Goal: Entertainment & Leisure: Browse casually

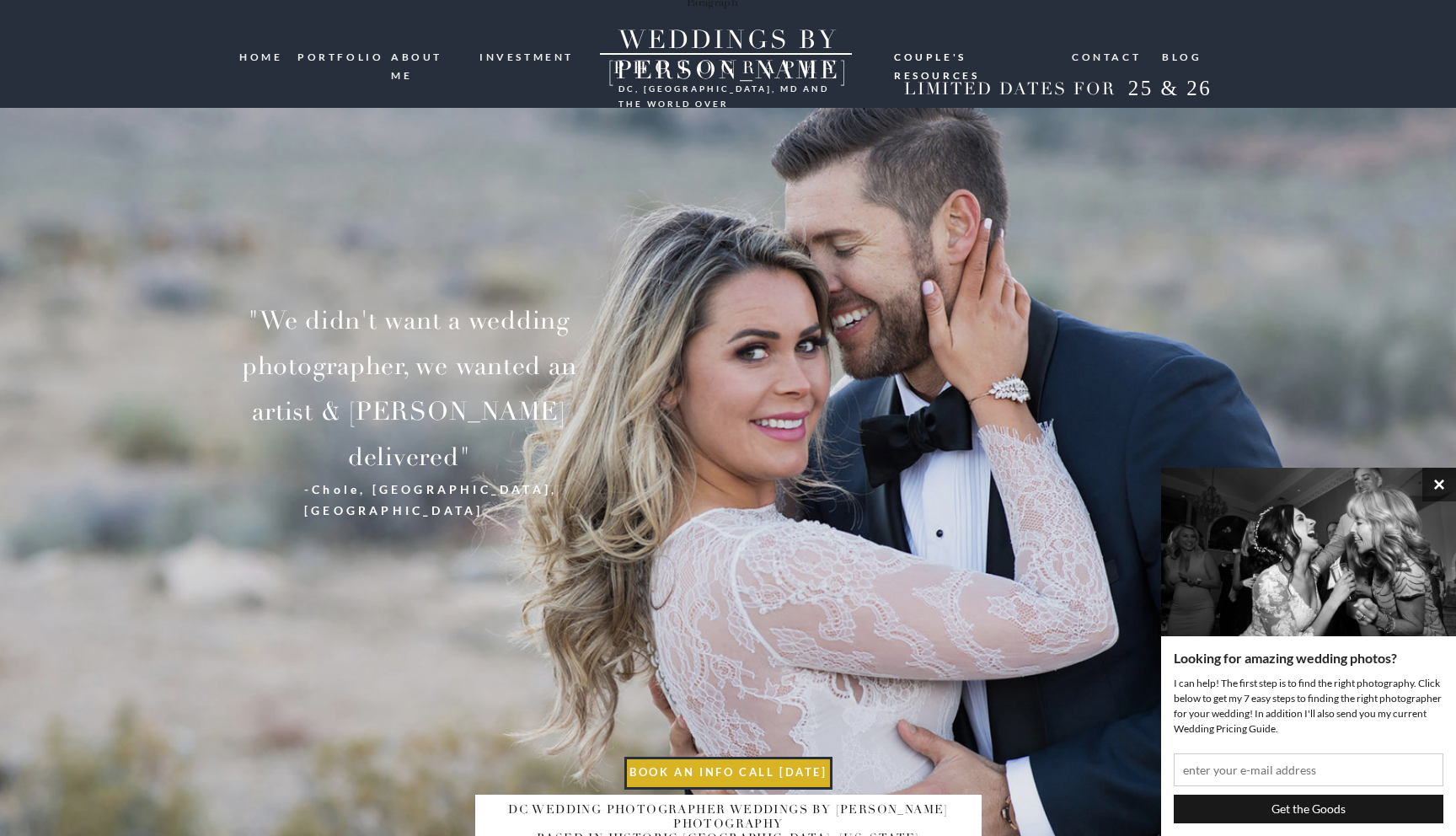
click at [1437, 478] on button "×" at bounding box center [1440, 485] width 34 height 34
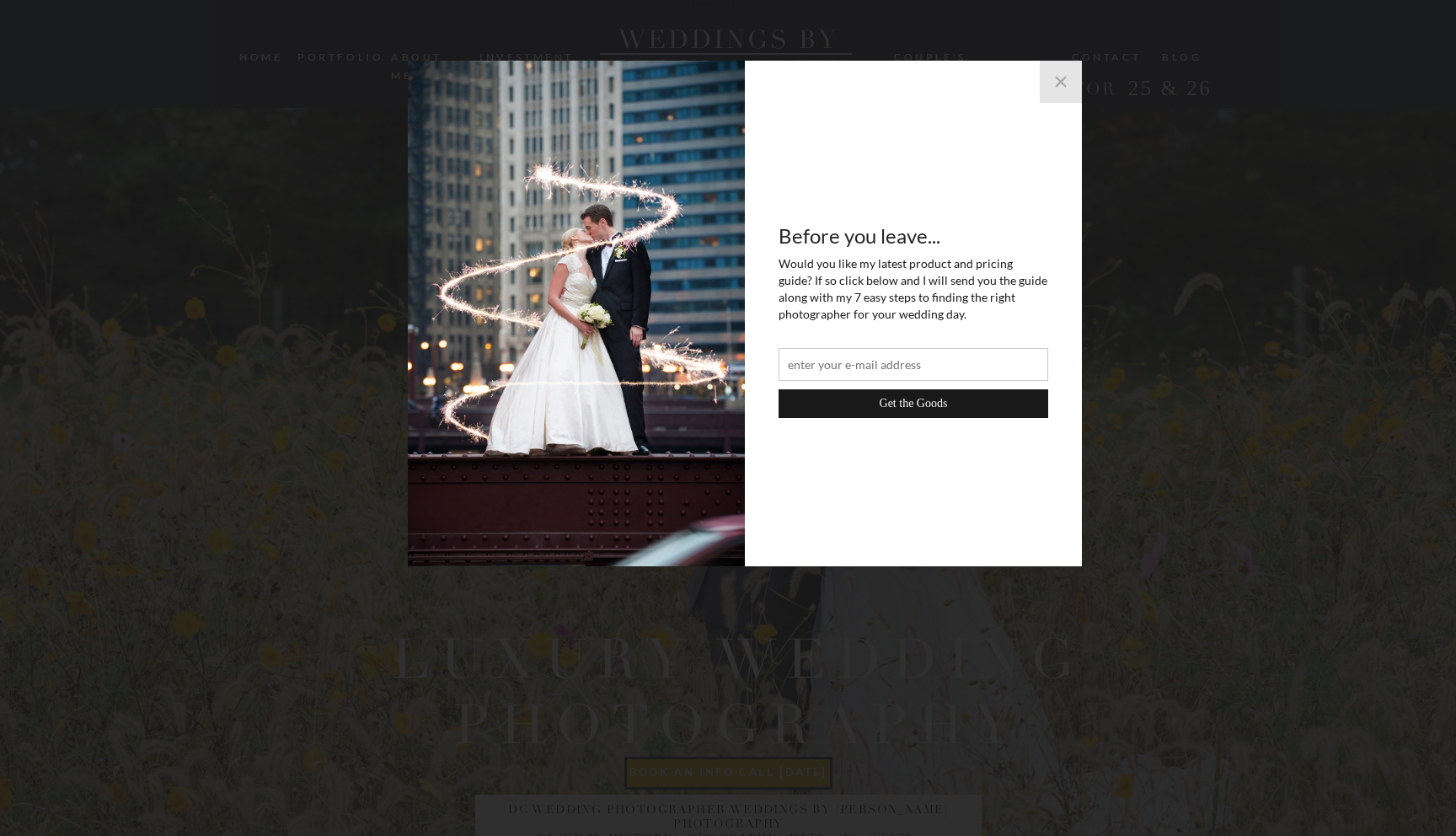
click at [1062, 83] on button "×" at bounding box center [1061, 82] width 43 height 43
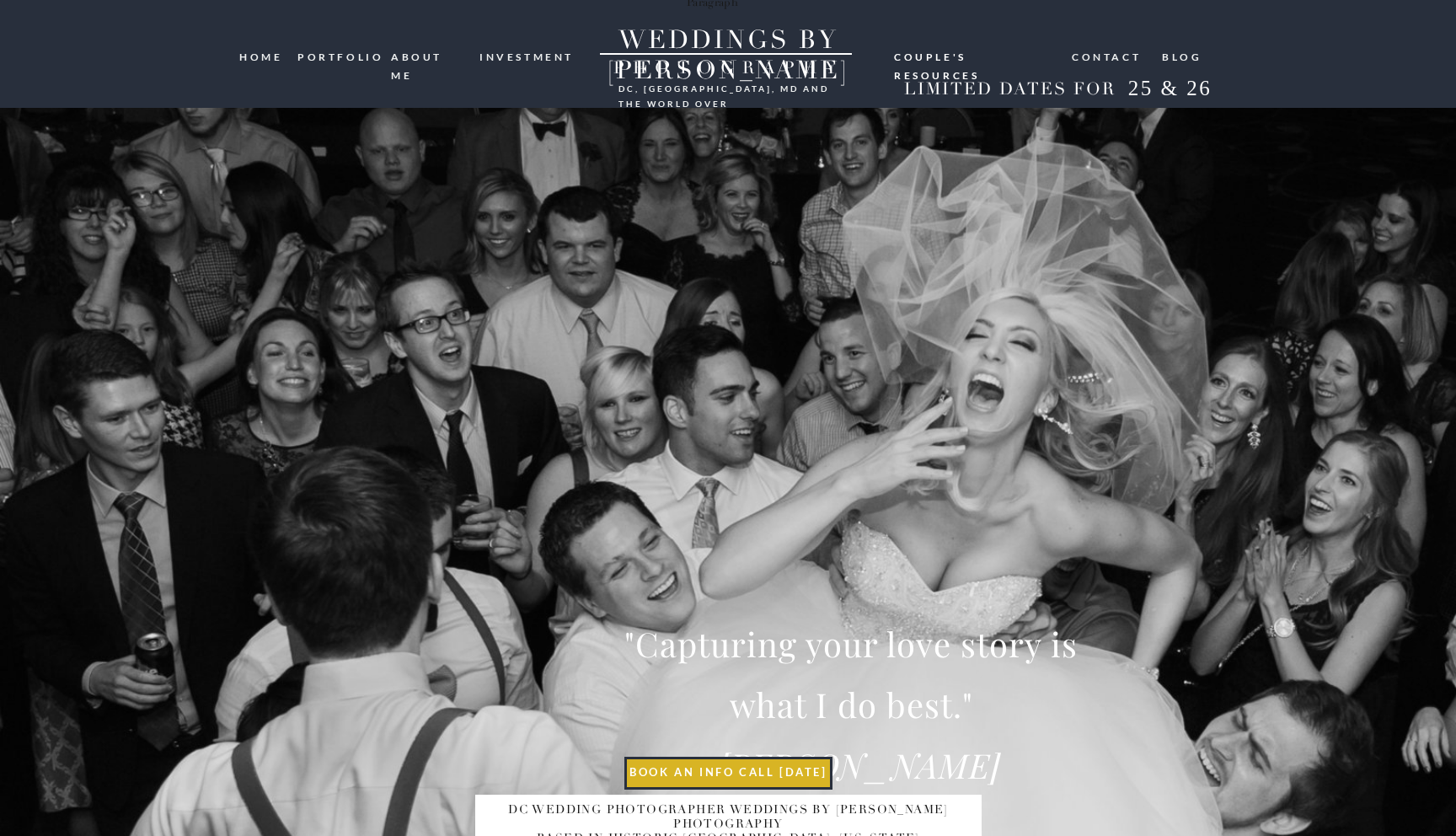
click at [362, 57] on nav "portfolio" at bounding box center [338, 55] width 81 height 16
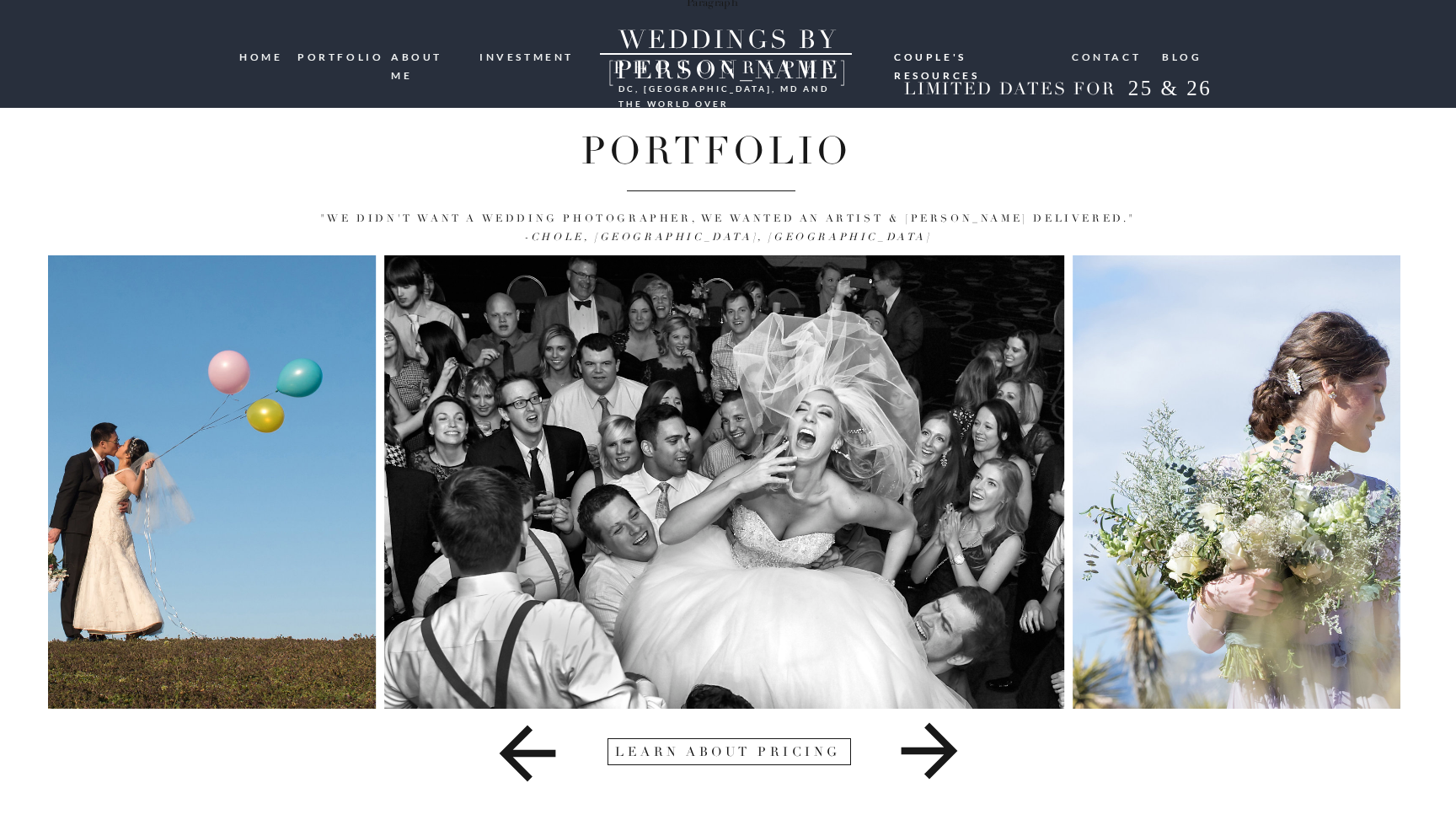
click at [517, 340] on img at bounding box center [724, 482] width 680 height 454
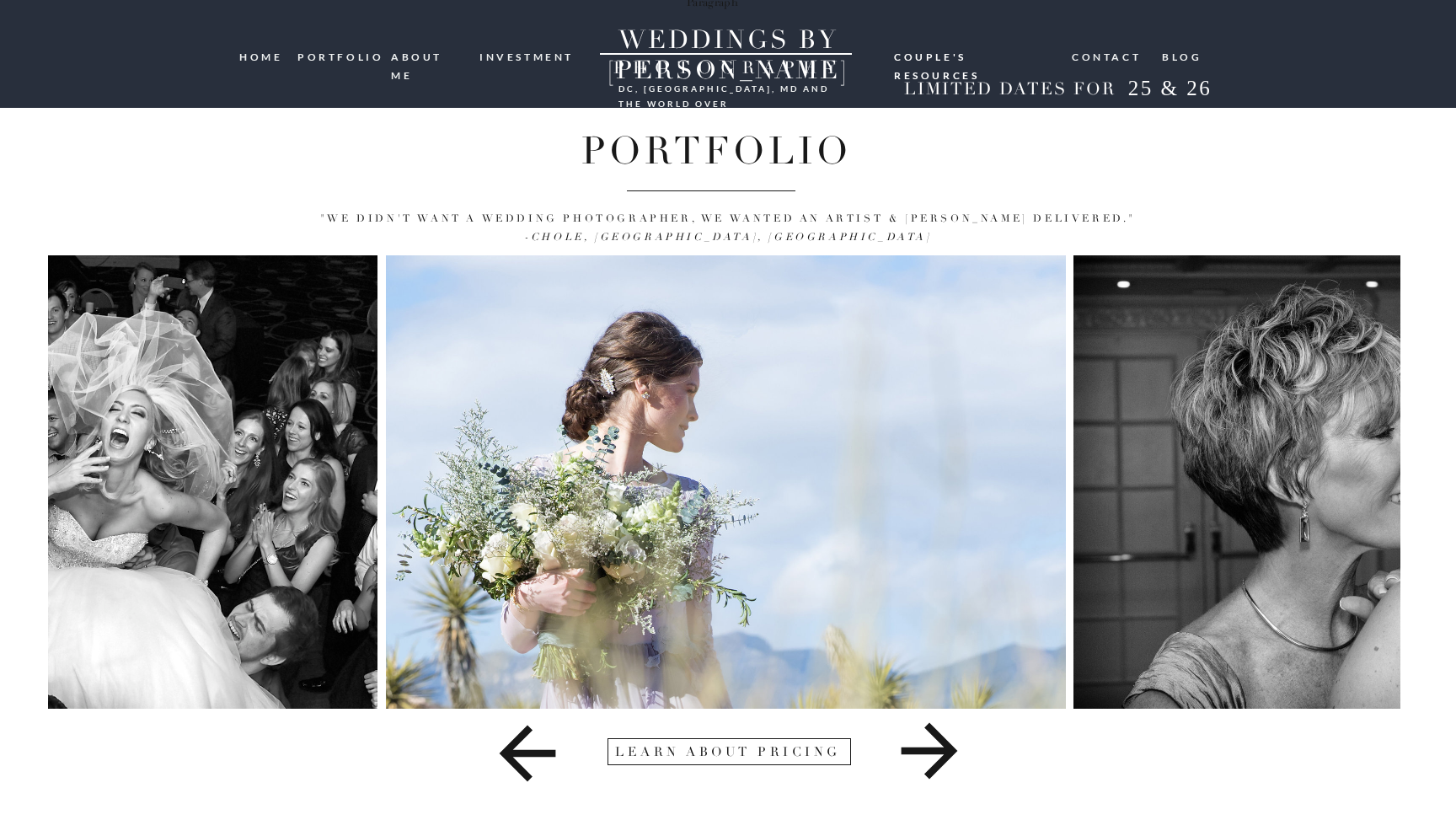
click at [602, 397] on img at bounding box center [726, 482] width 680 height 454
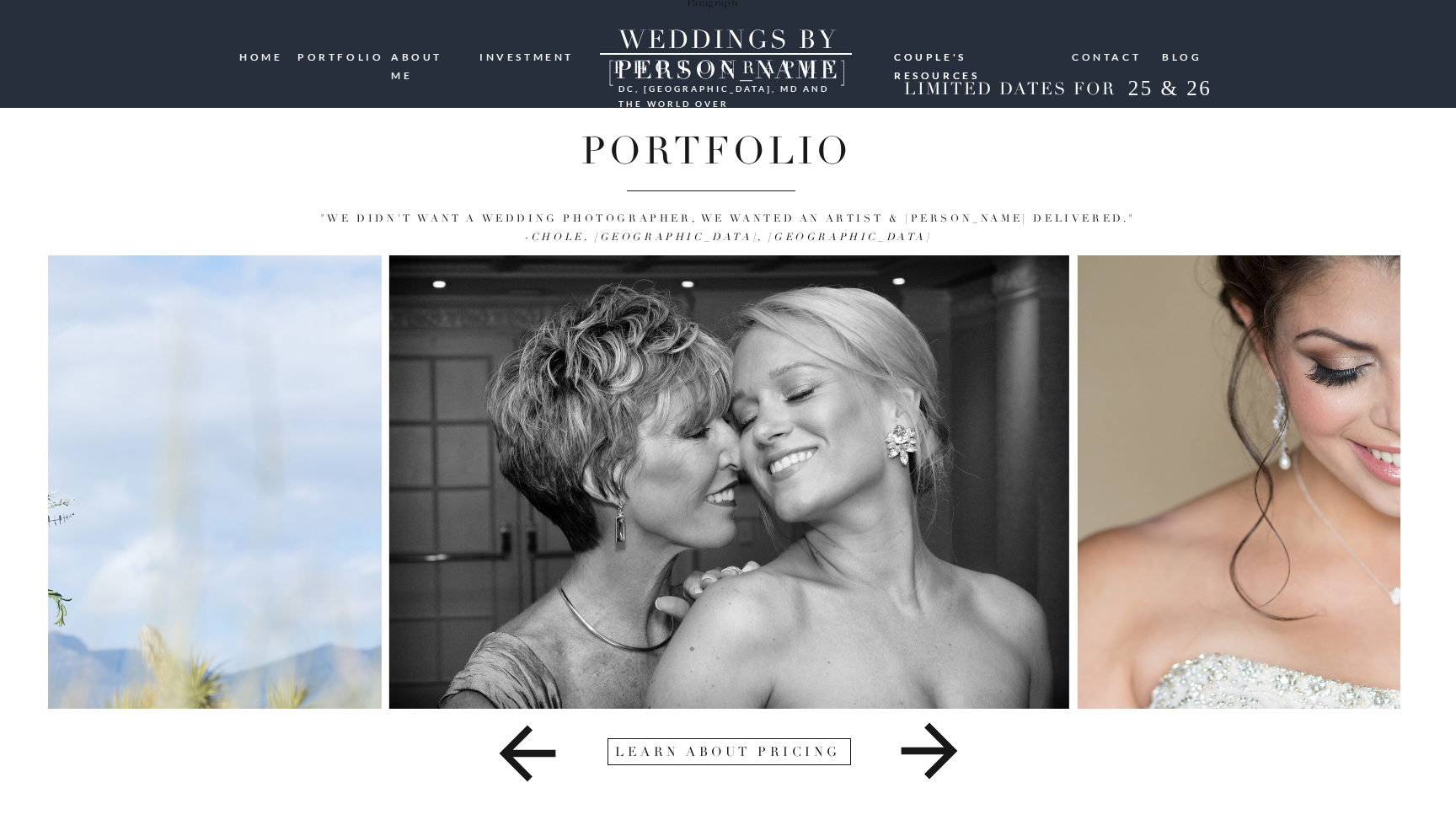
click at [448, 375] on img at bounding box center [729, 482] width 680 height 454
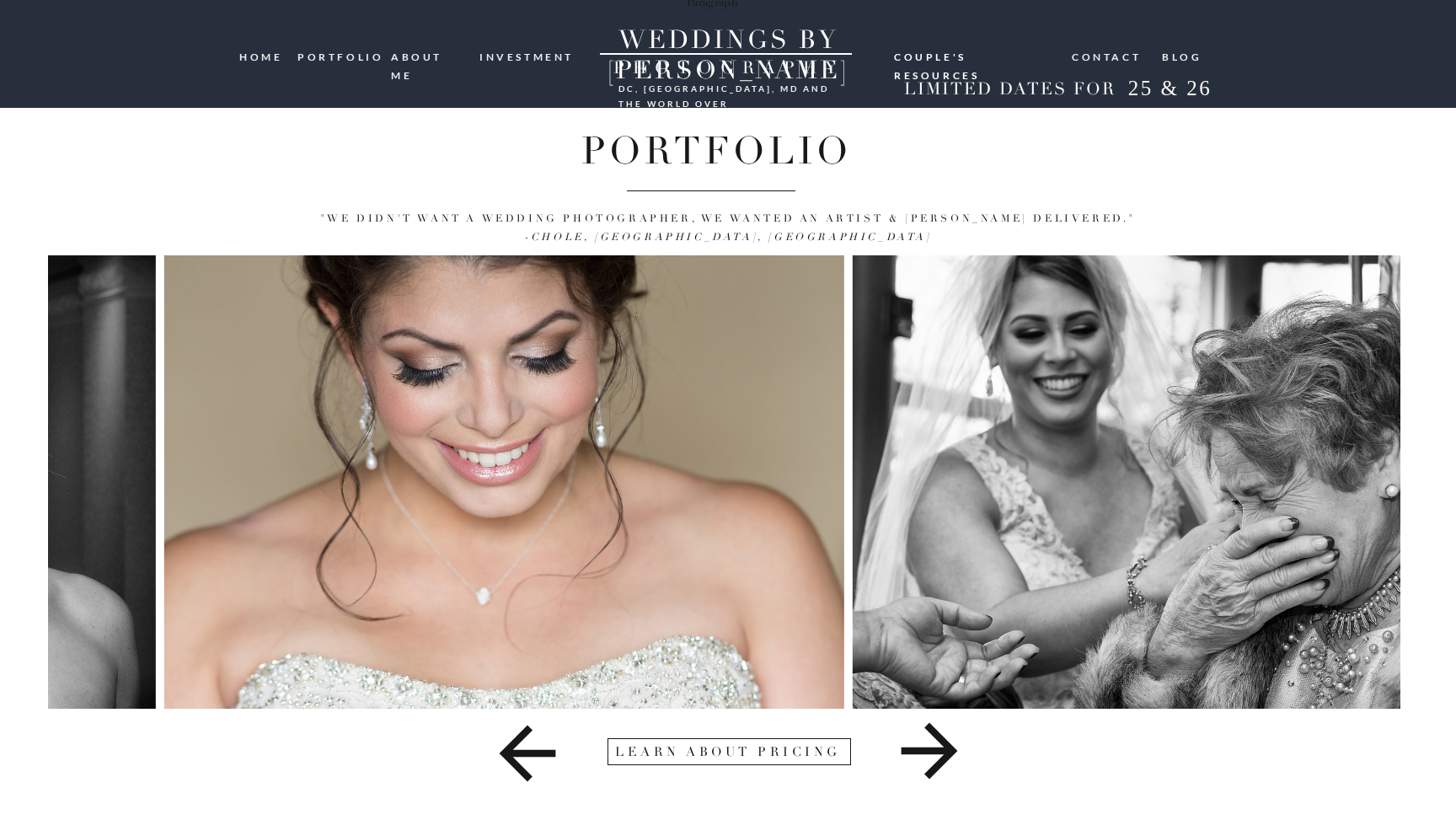
click at [517, 441] on img at bounding box center [504, 482] width 680 height 454
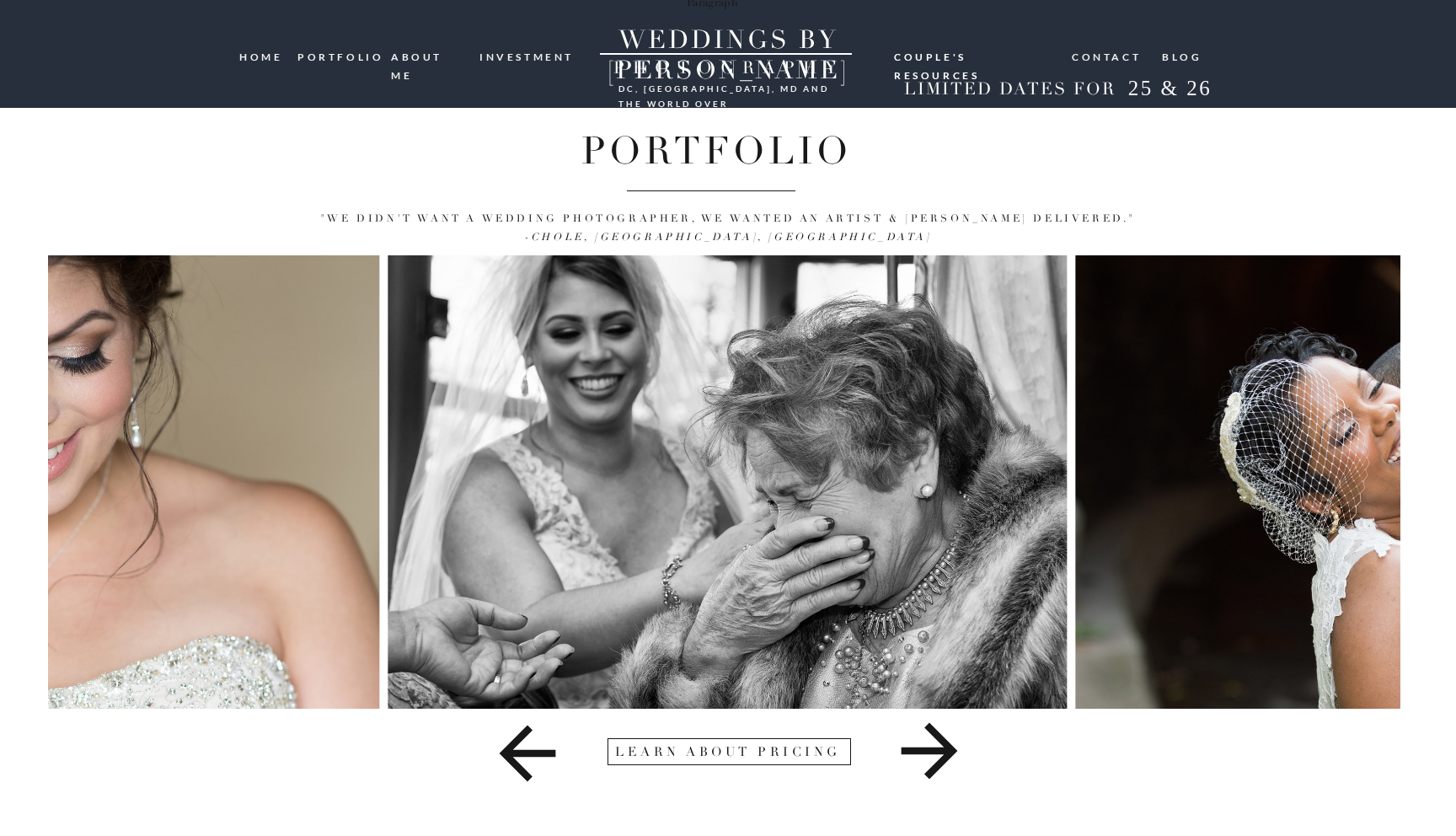
click at [511, 422] on img at bounding box center [728, 482] width 679 height 454
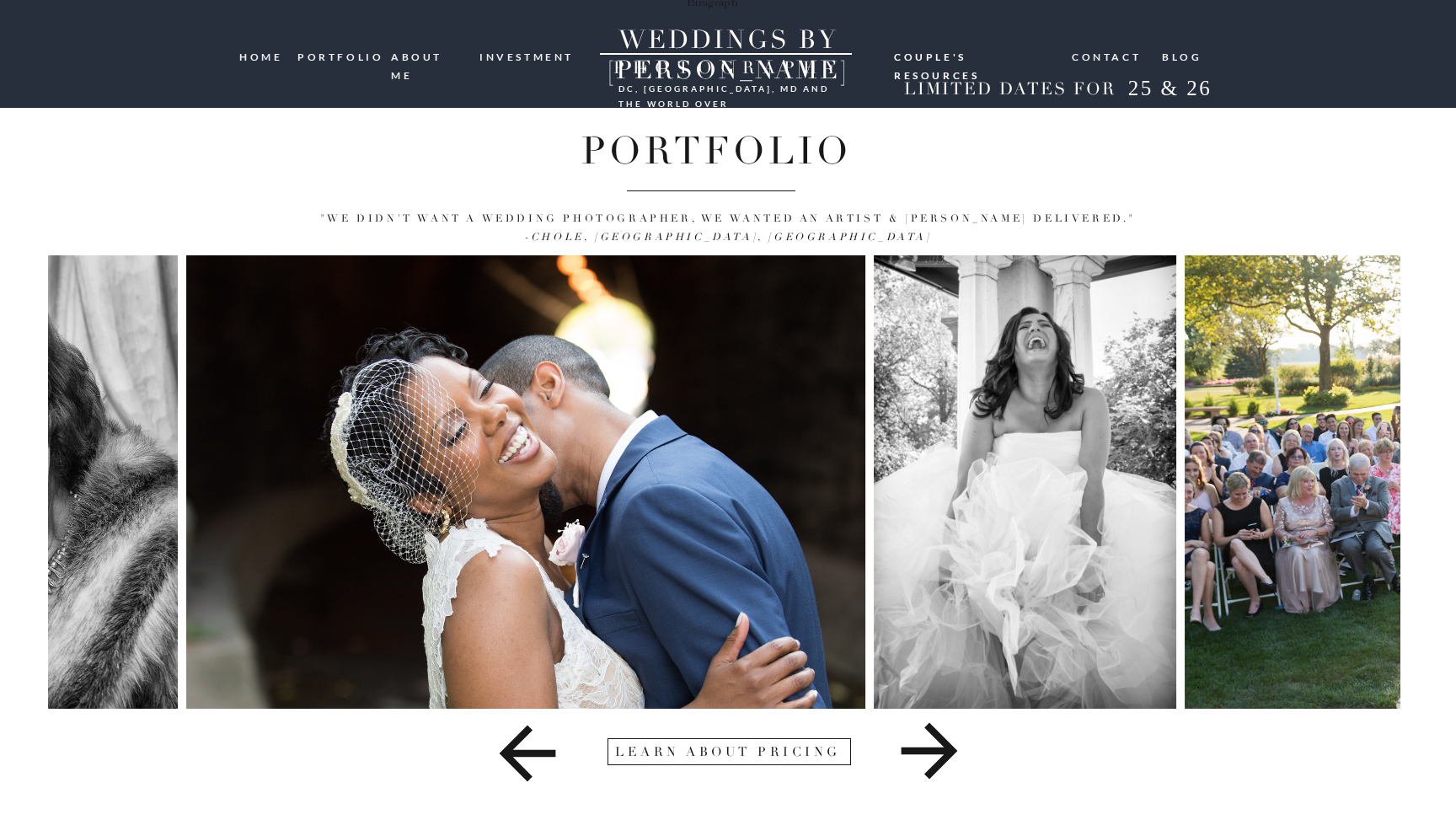
click at [499, 413] on img at bounding box center [526, 482] width 679 height 454
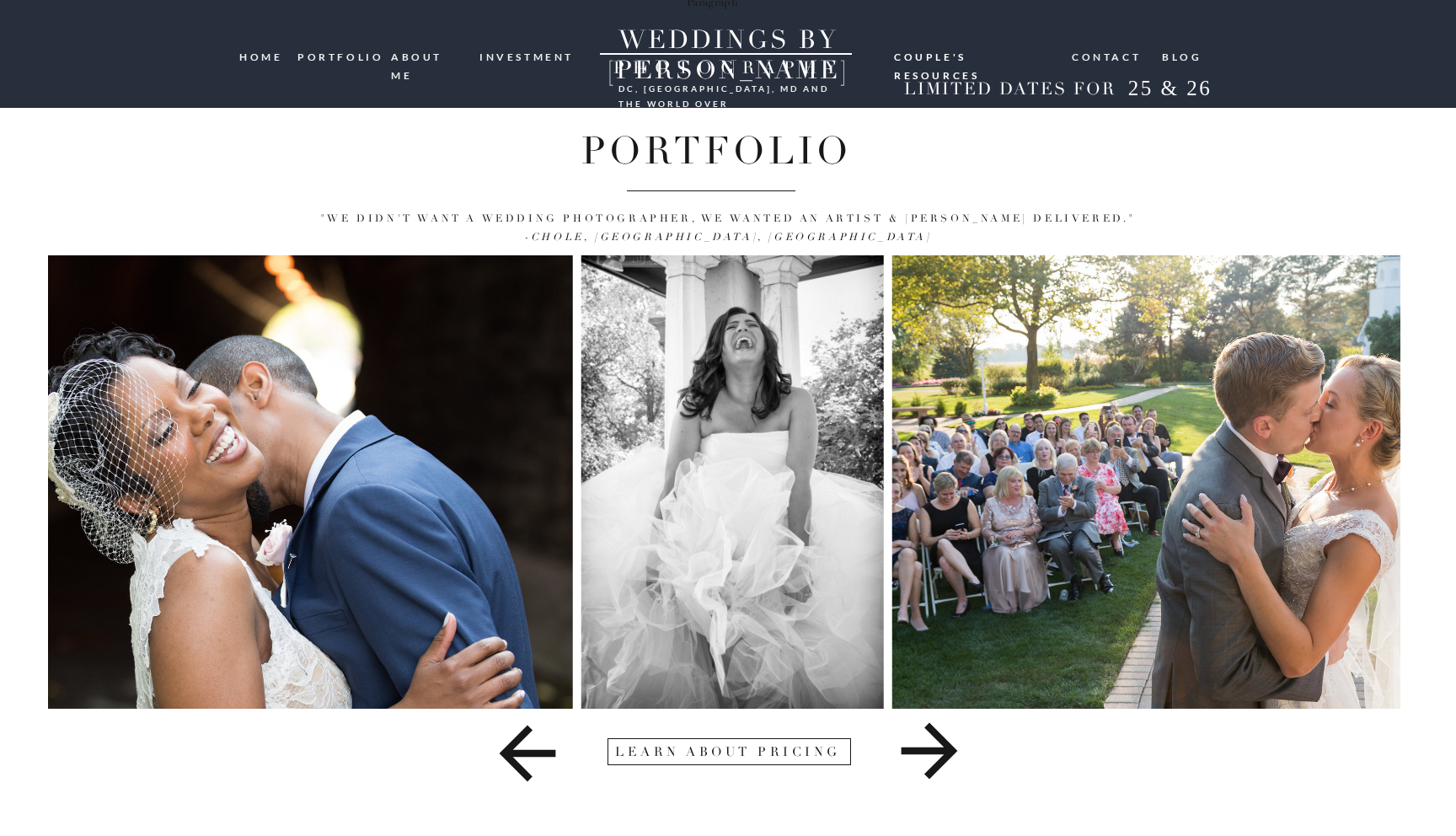
click at [892, 411] on img at bounding box center [1231, 482] width 680 height 454
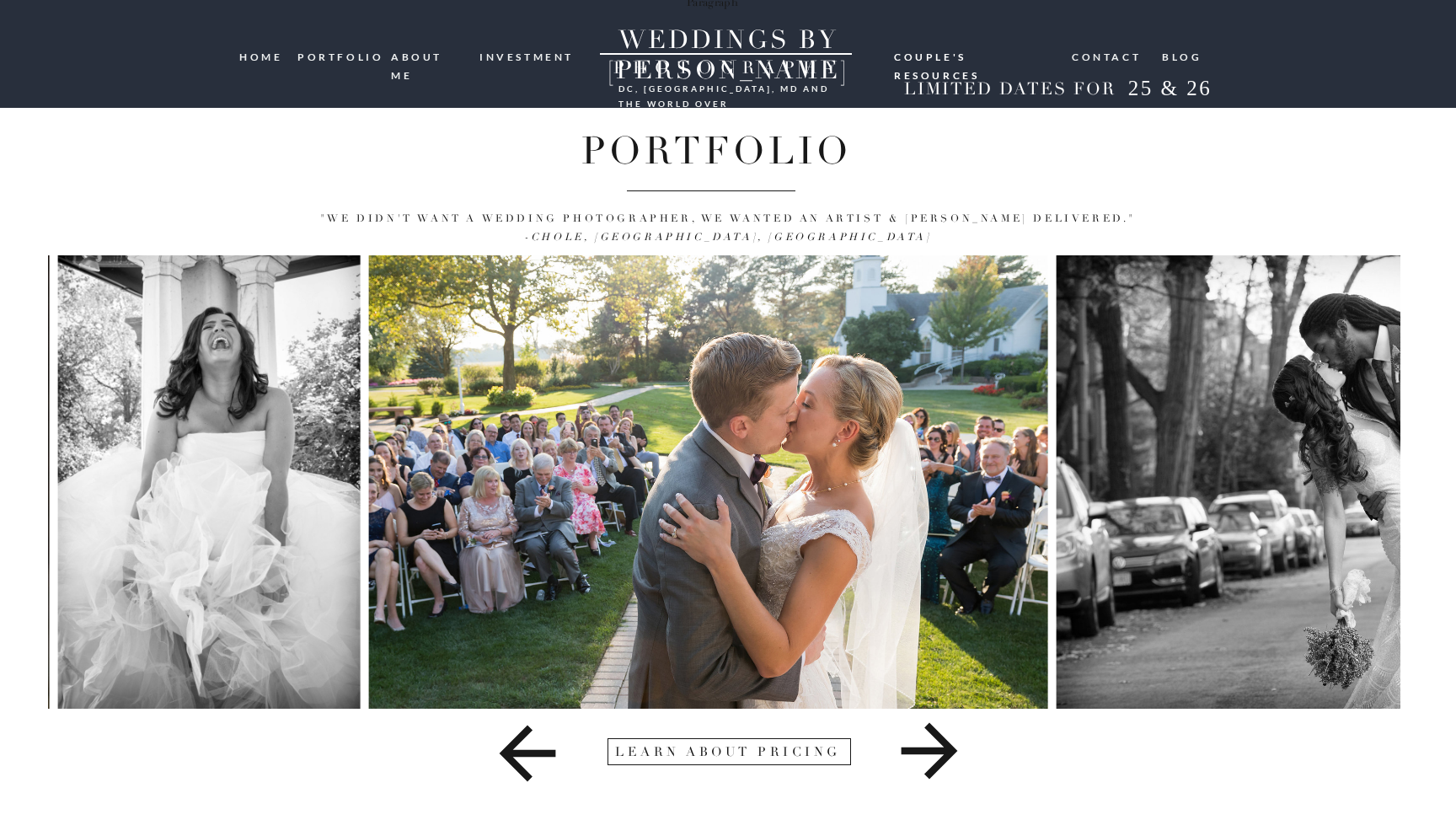
click at [515, 420] on img at bounding box center [708, 482] width 680 height 454
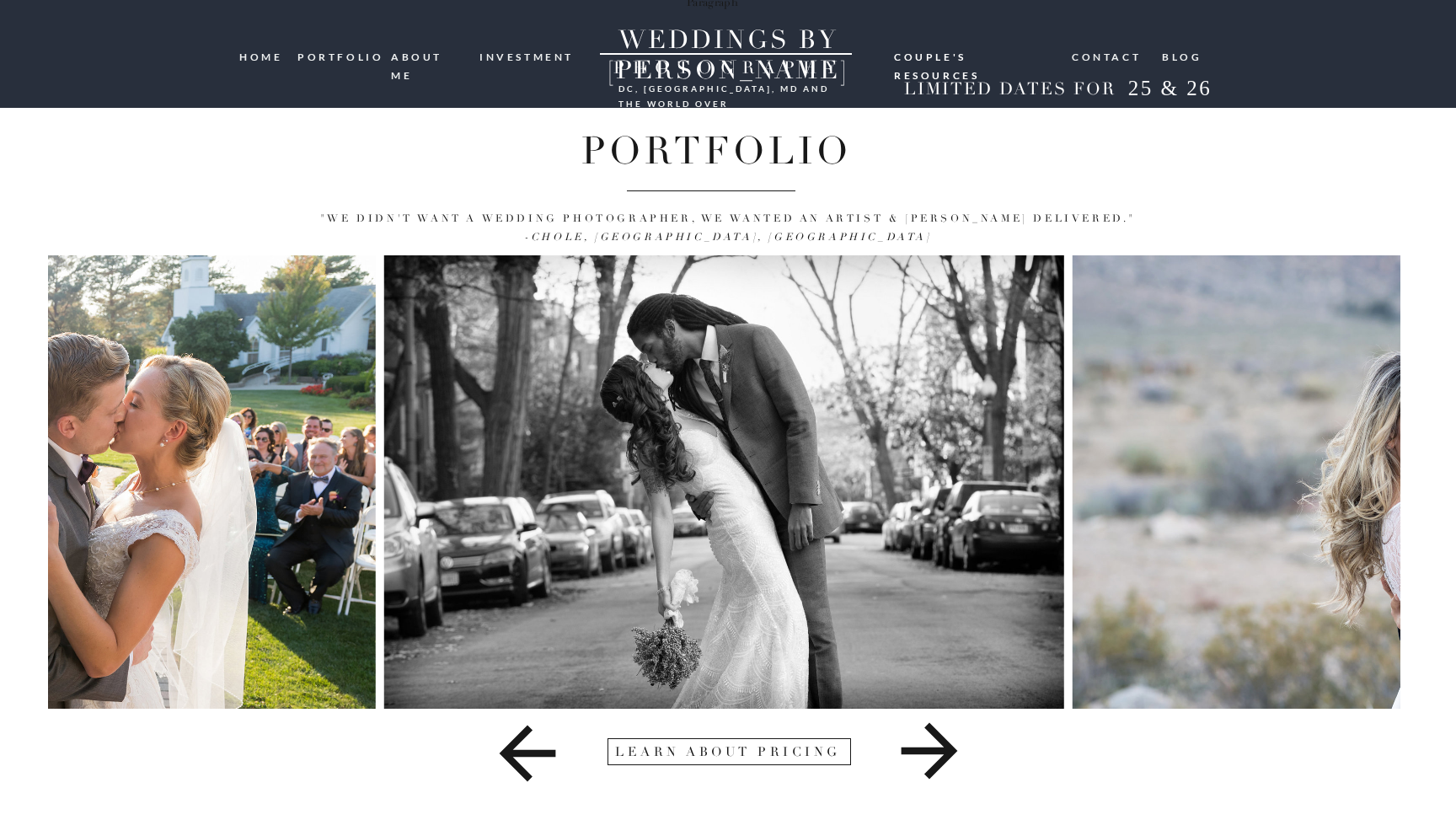
click at [442, 58] on nav "ABOUT ME" at bounding box center [430, 55] width 77 height 16
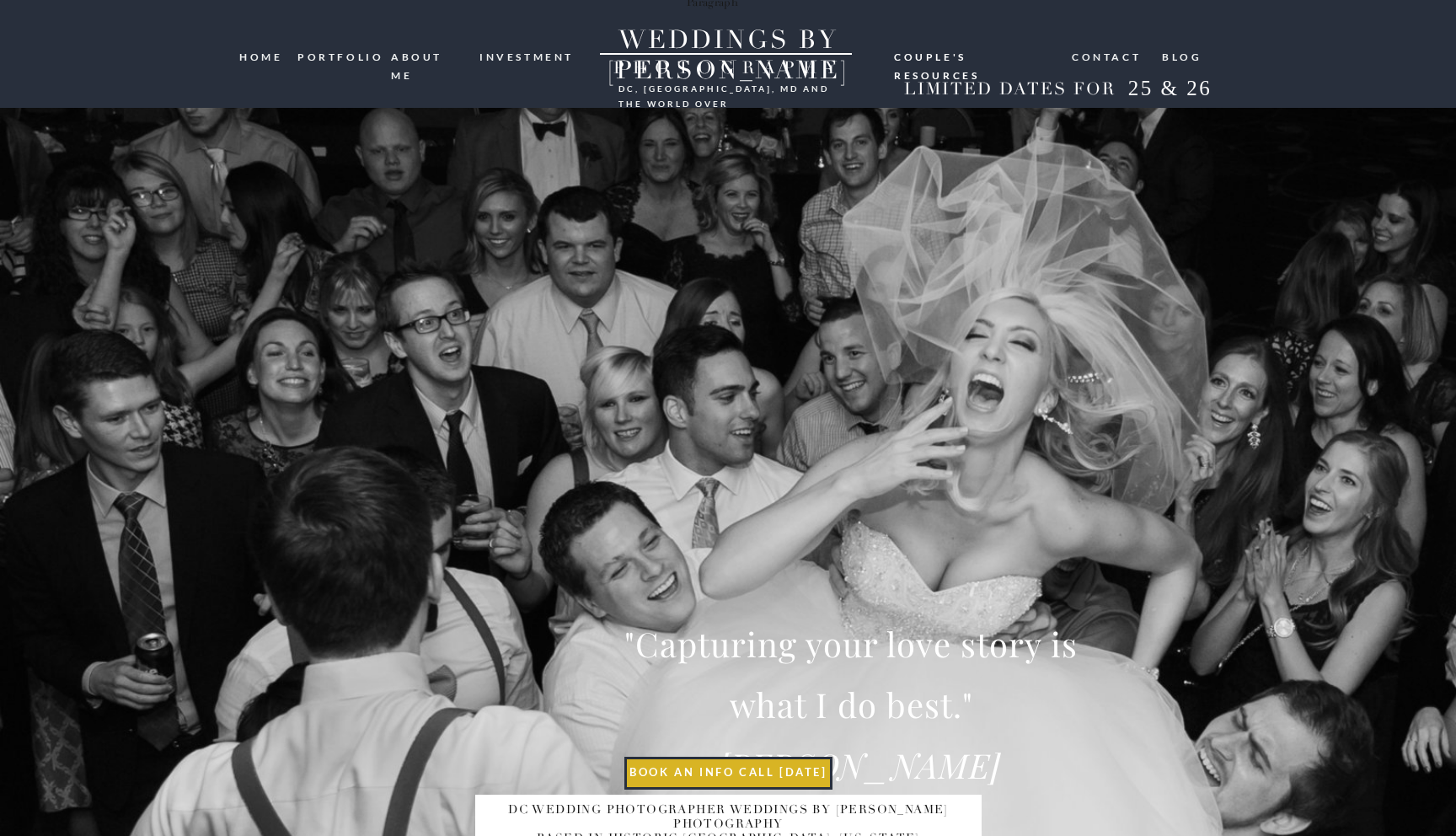
click at [654, 45] on h2 "WEDDINGS BY [PERSON_NAME]" at bounding box center [728, 40] width 308 height 30
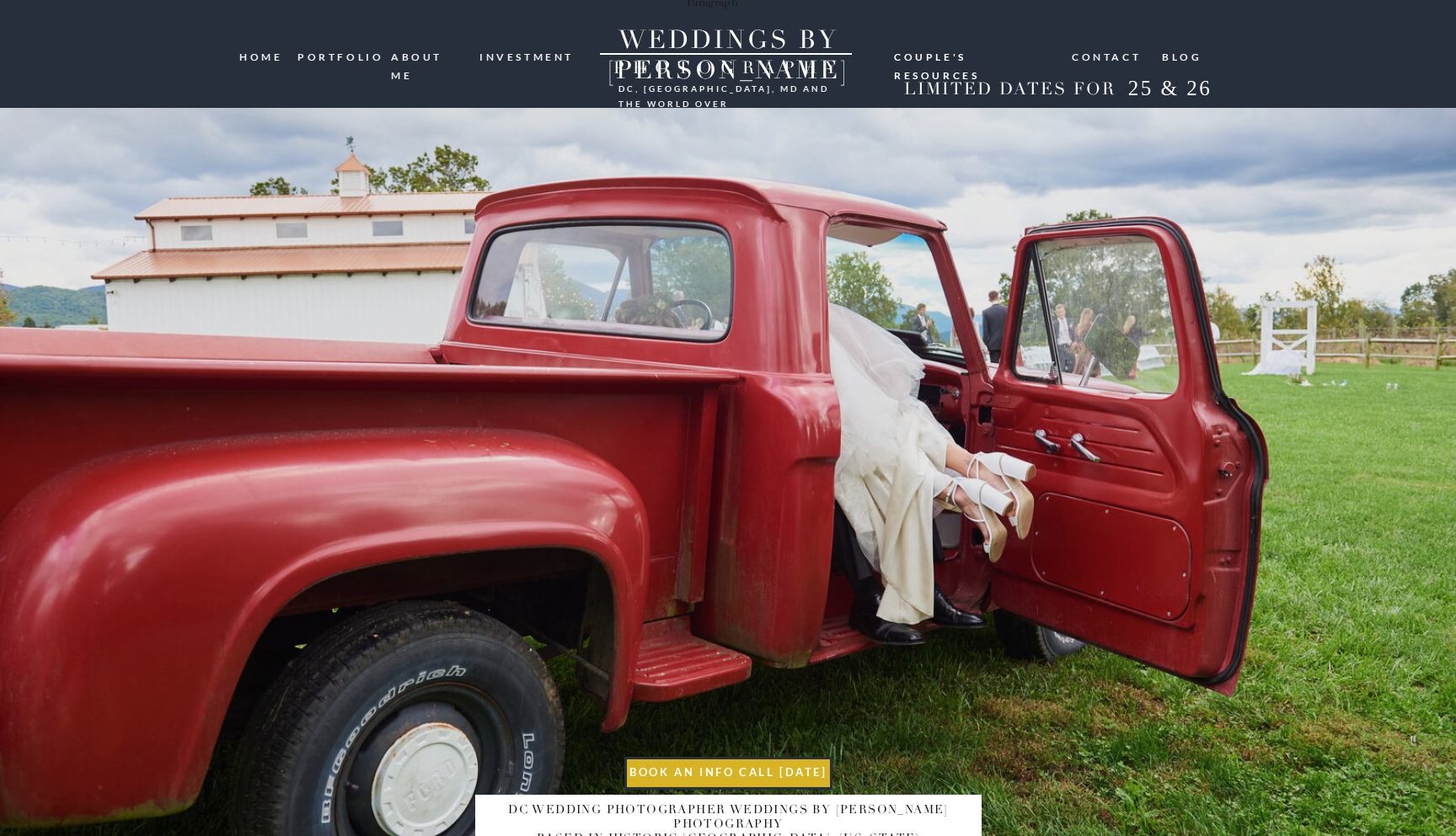
click at [358, 56] on nav "portfolio" at bounding box center [338, 55] width 81 height 16
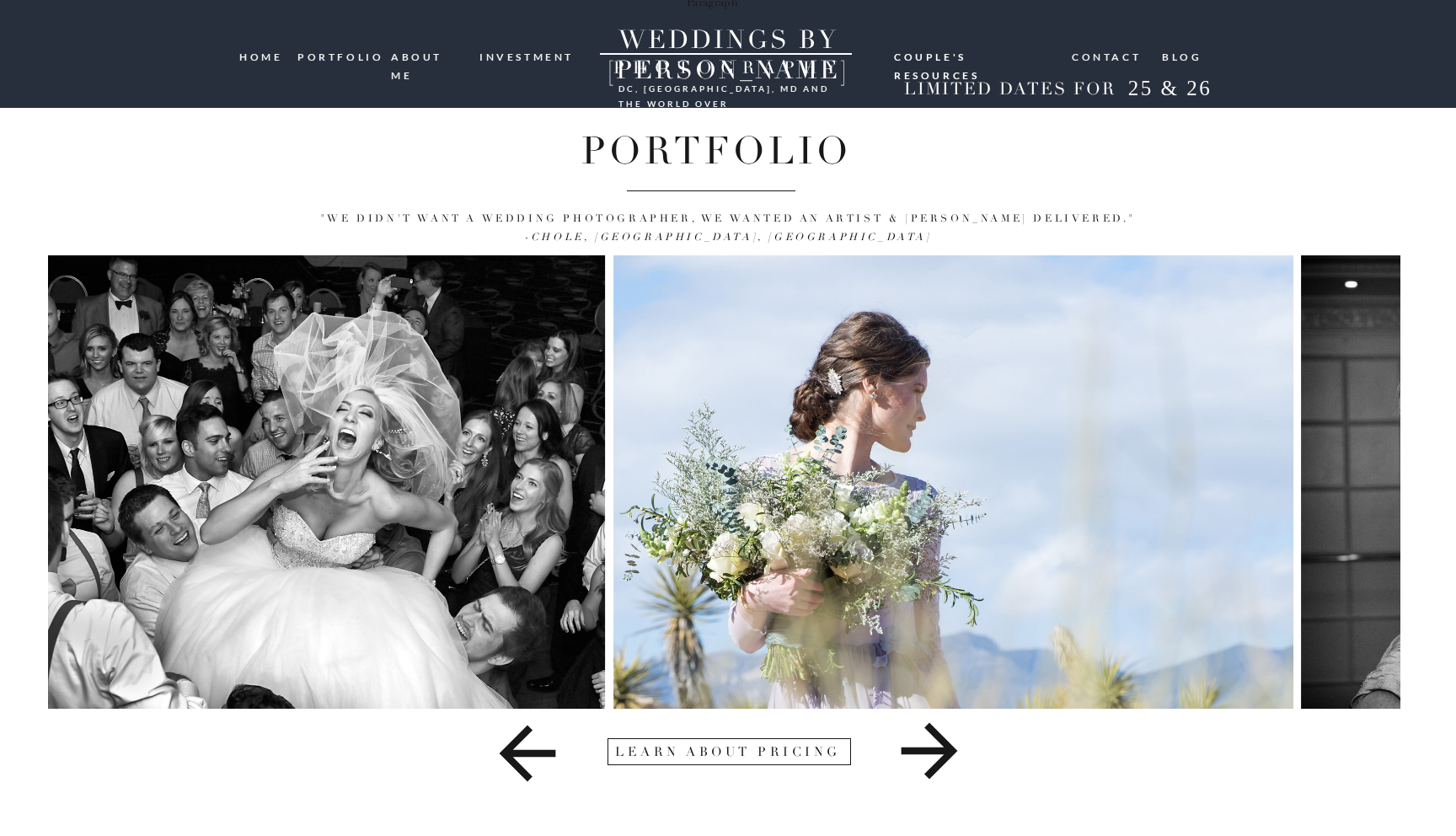
click at [636, 421] on img at bounding box center [953, 482] width 680 height 454
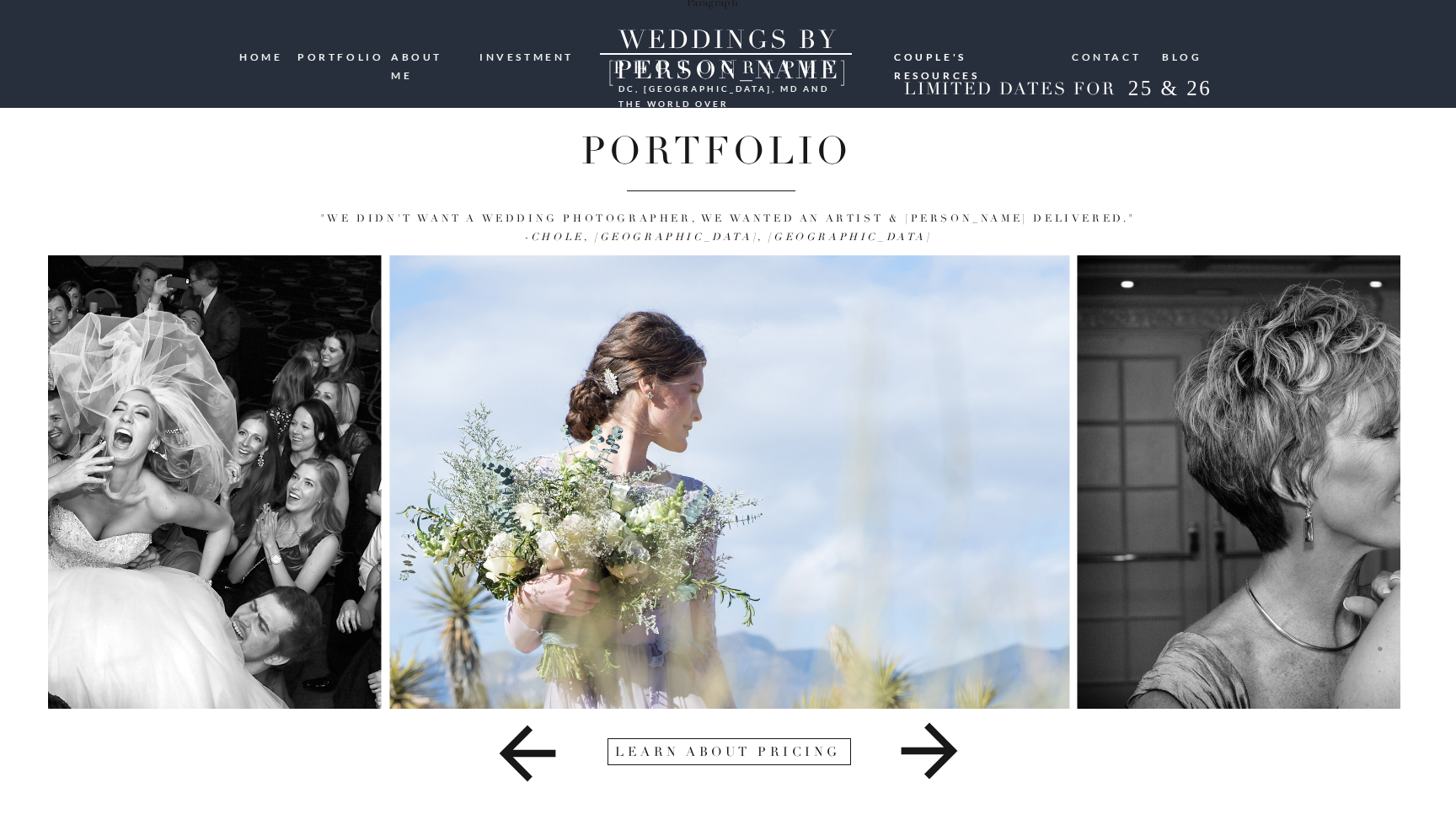
click at [1078, 443] on img at bounding box center [1418, 482] width 680 height 454
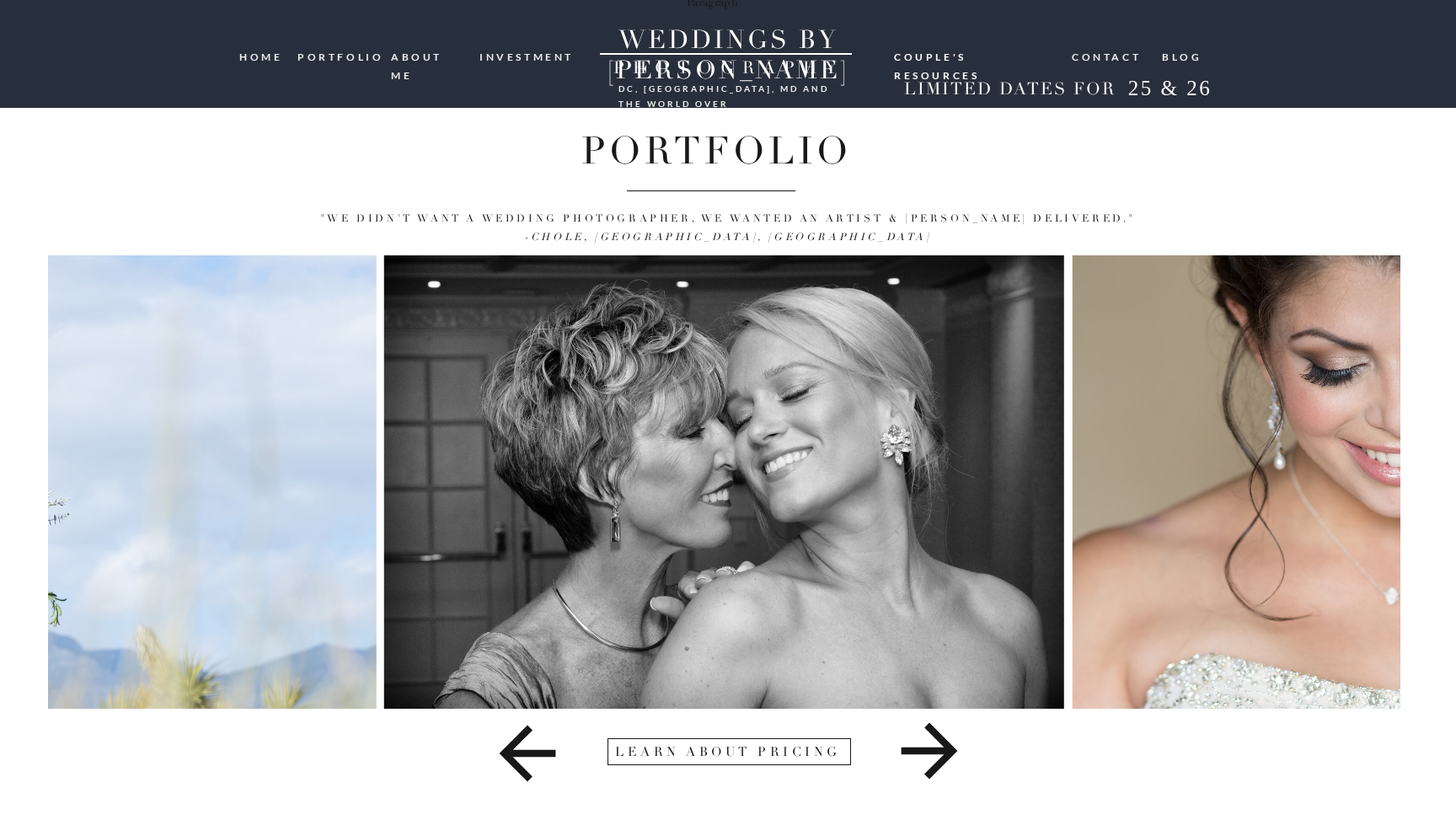
click at [554, 409] on img at bounding box center [724, 482] width 680 height 454
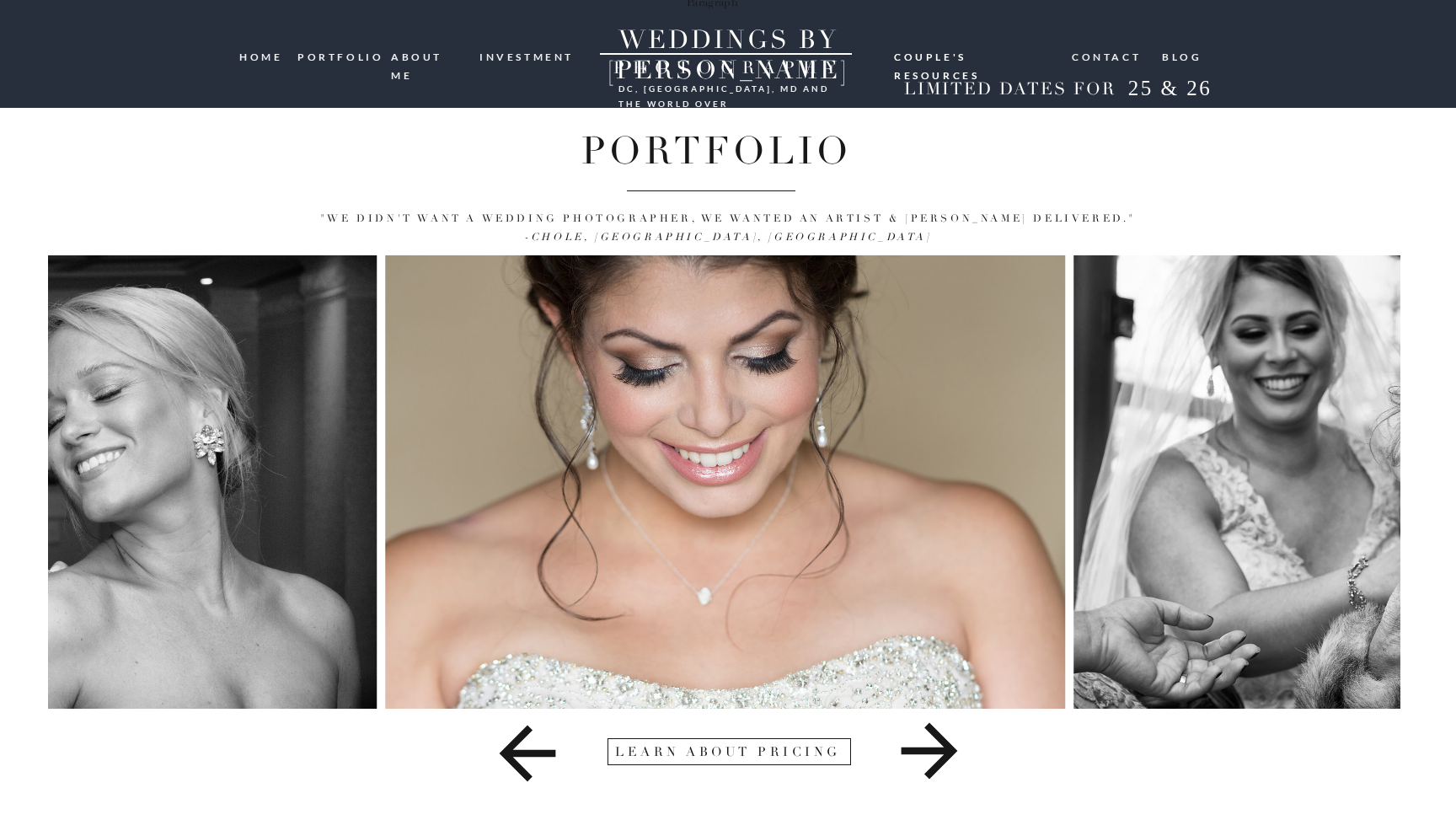
click at [503, 383] on img at bounding box center [725, 482] width 680 height 454
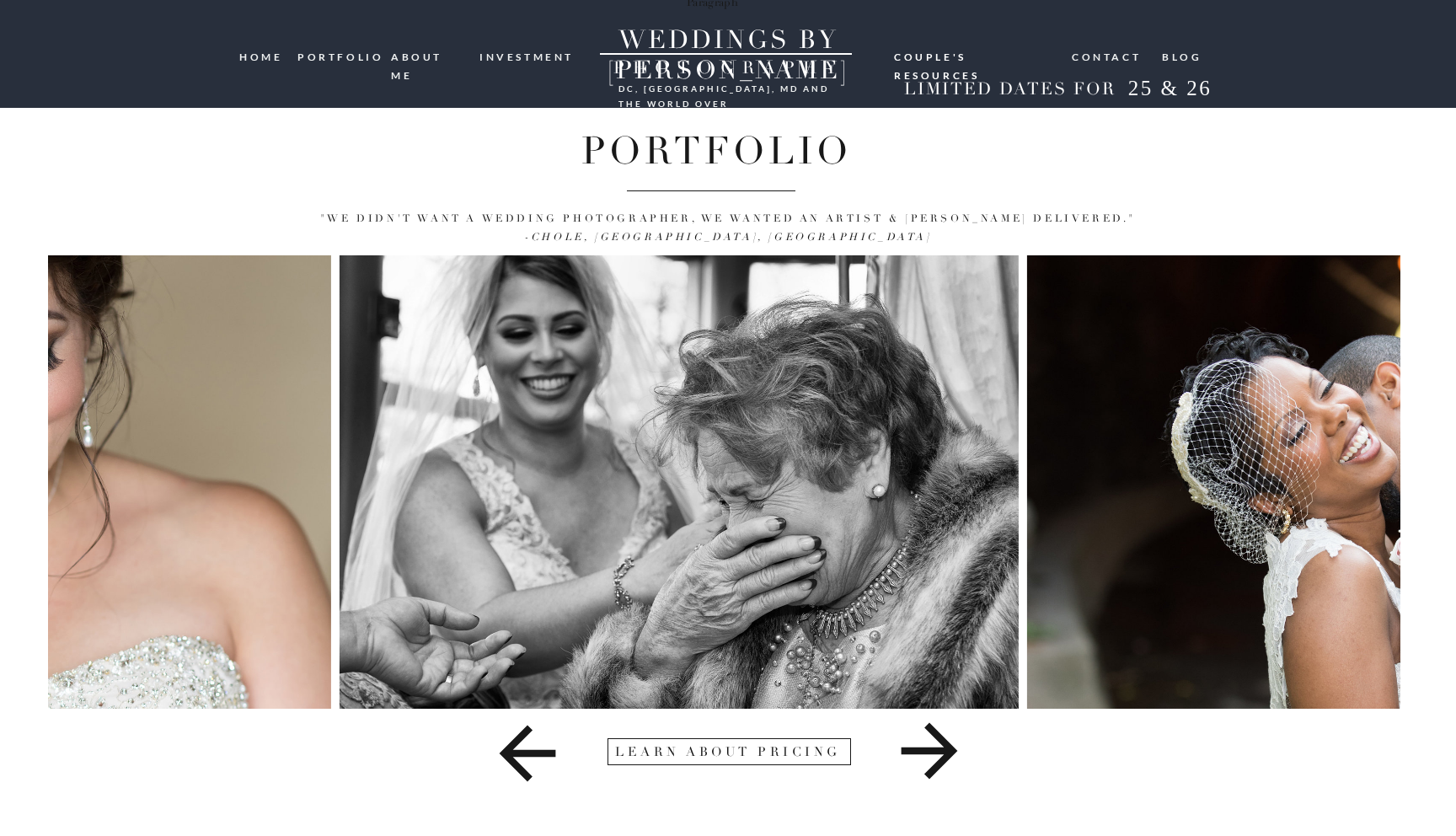
click at [691, 397] on img at bounding box center [679, 482] width 679 height 454
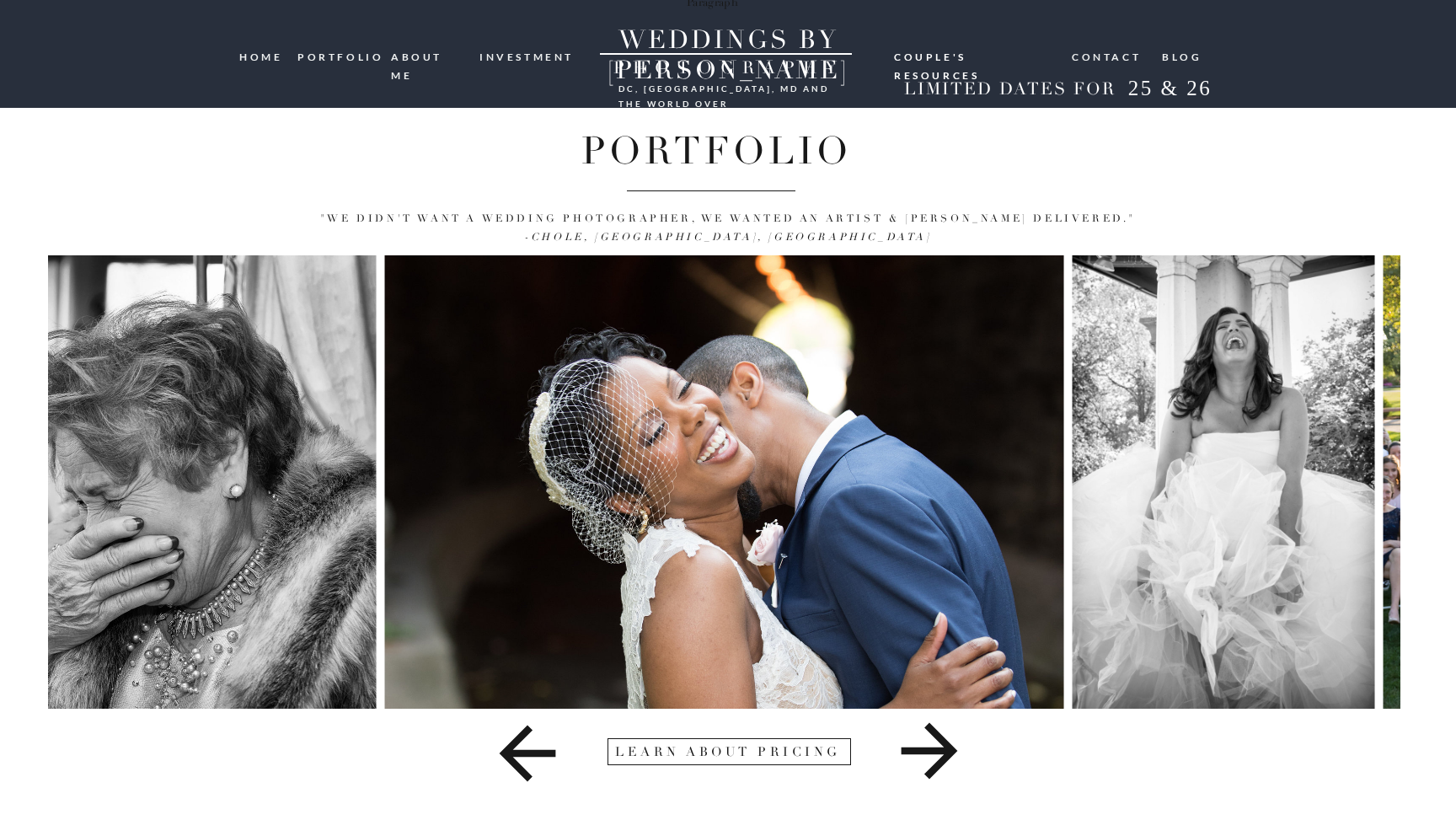
click at [700, 409] on img at bounding box center [724, 482] width 679 height 454
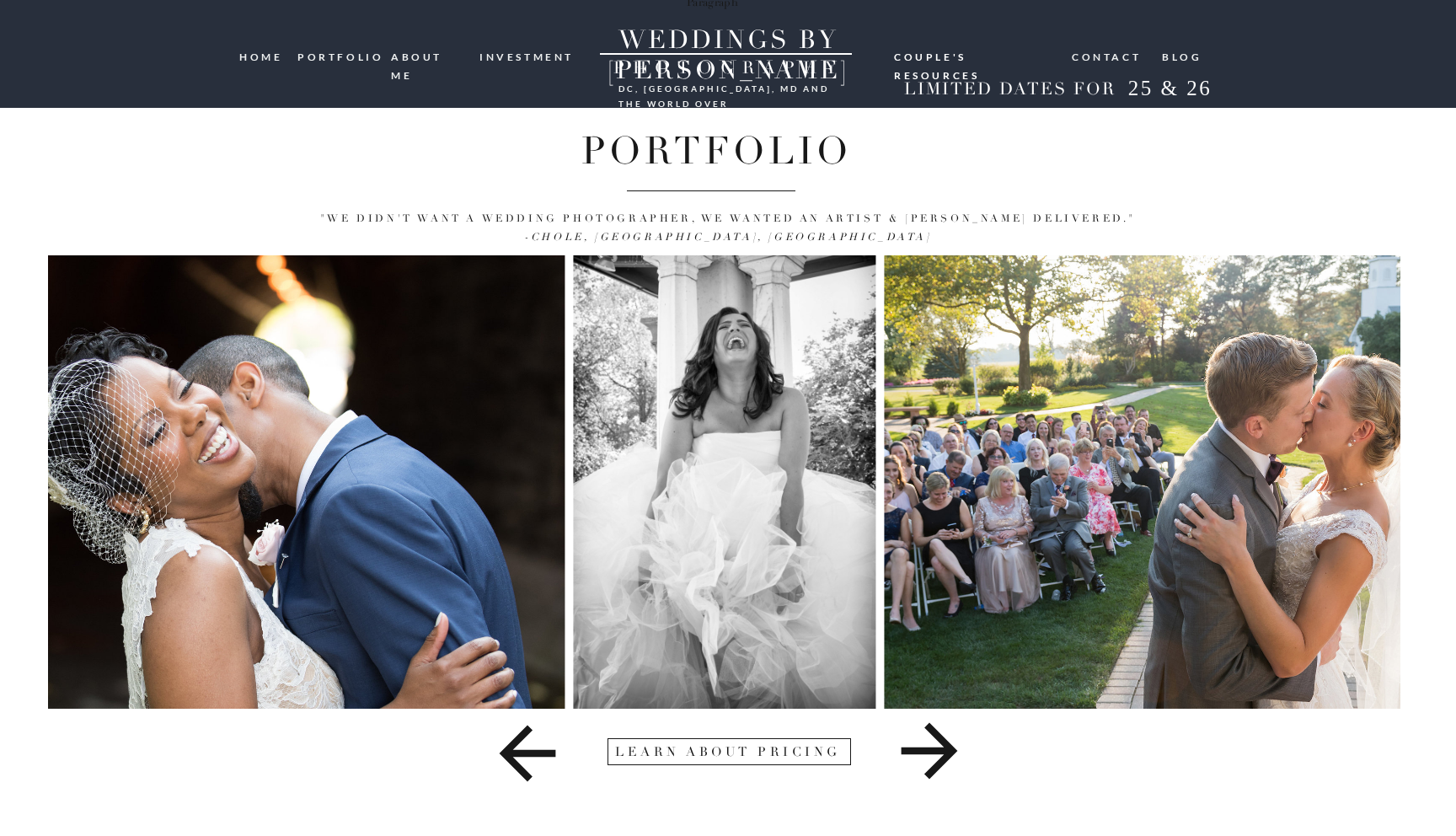
click at [884, 417] on img at bounding box center [1224, 482] width 680 height 454
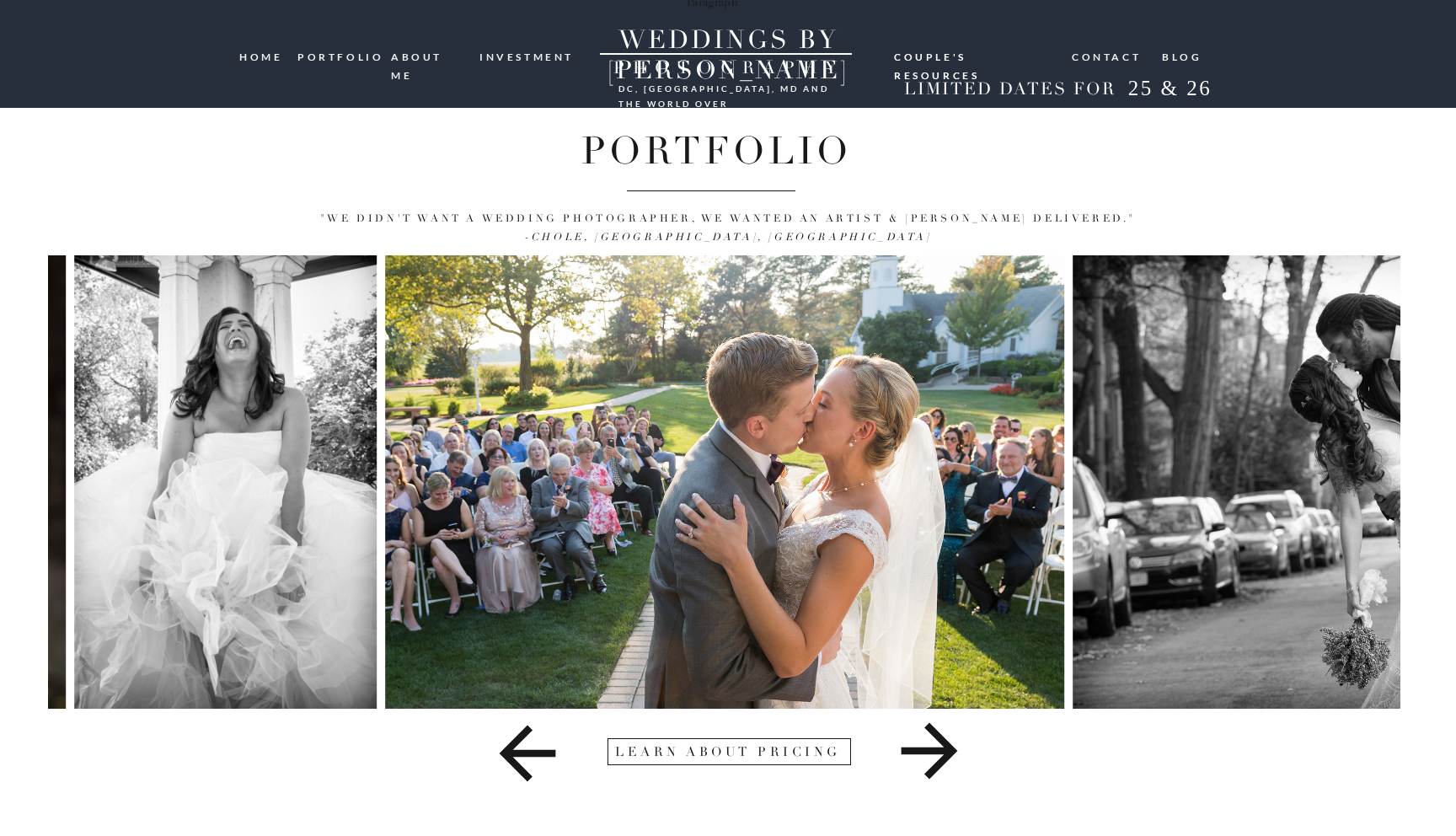
click at [654, 392] on img at bounding box center [725, 482] width 680 height 454
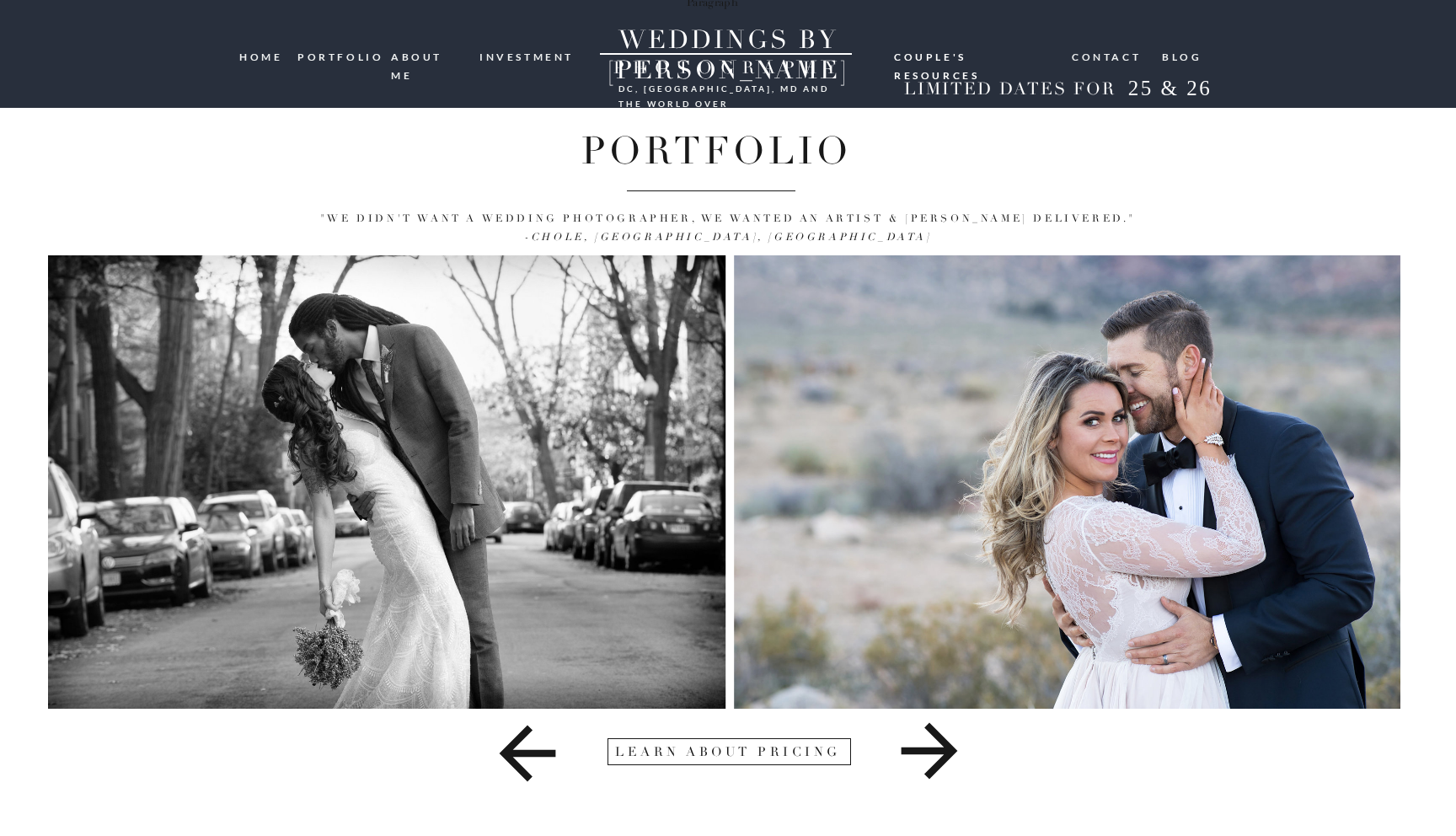
click at [559, 313] on img at bounding box center [385, 482] width 680 height 454
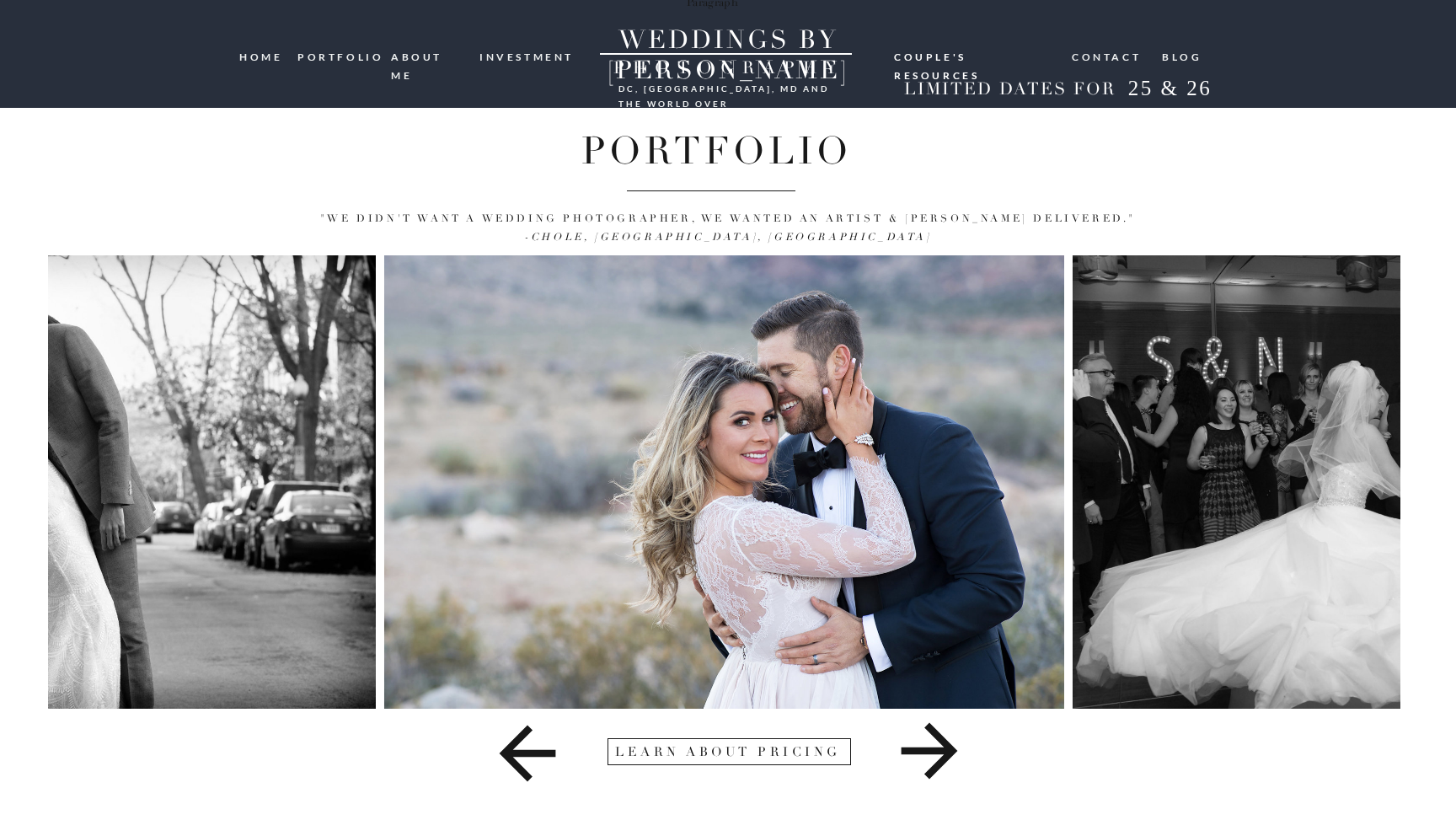
click at [1073, 318] on img at bounding box center [1413, 482] width 680 height 454
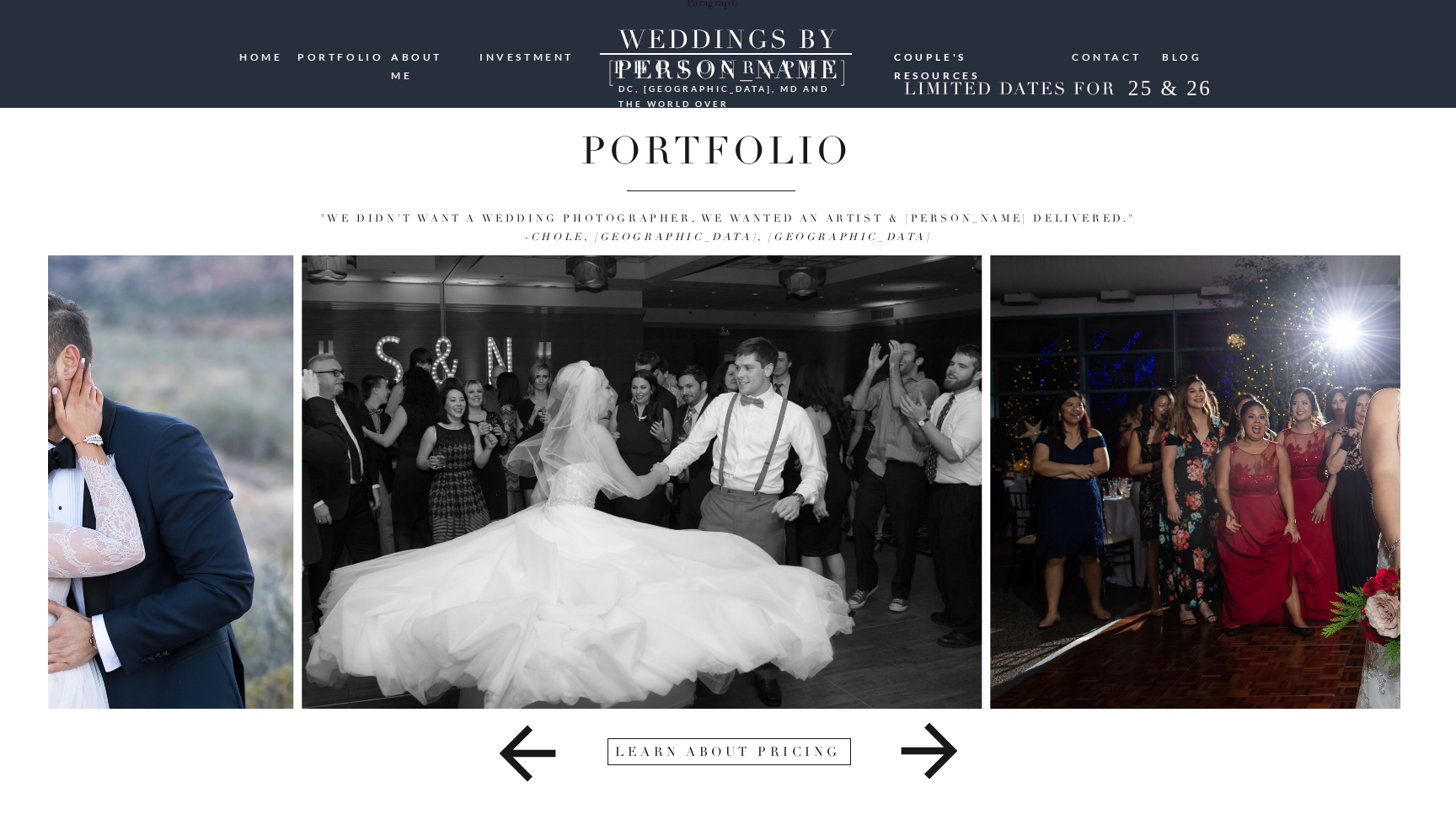
click at [754, 251] on div "the latest: 07. THE Blog 06. Contact 05. couple's resources 04. investment 02. …" at bounding box center [728, 406] width 1456 height 813
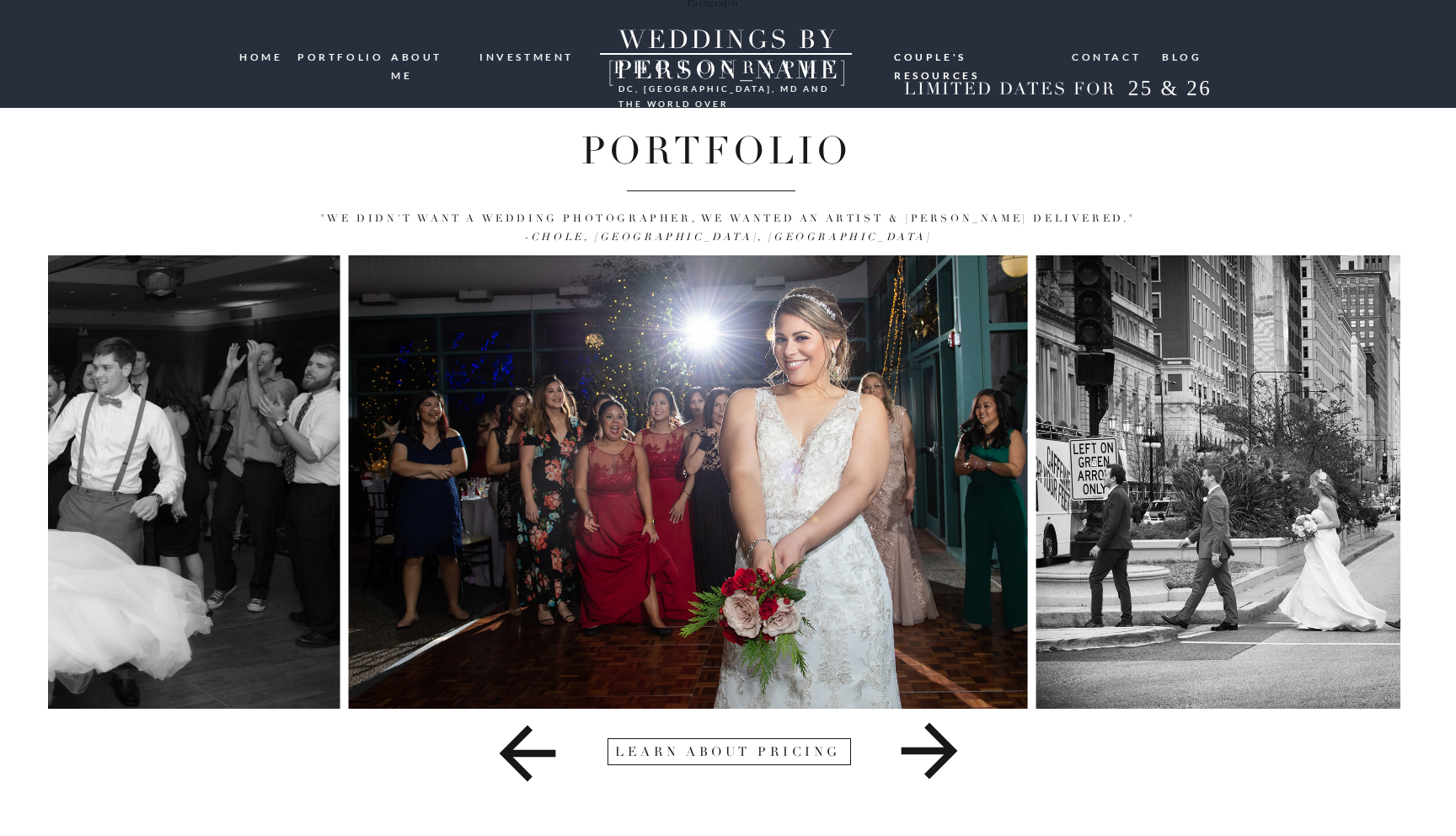
click at [1036, 267] on img at bounding box center [1376, 482] width 680 height 454
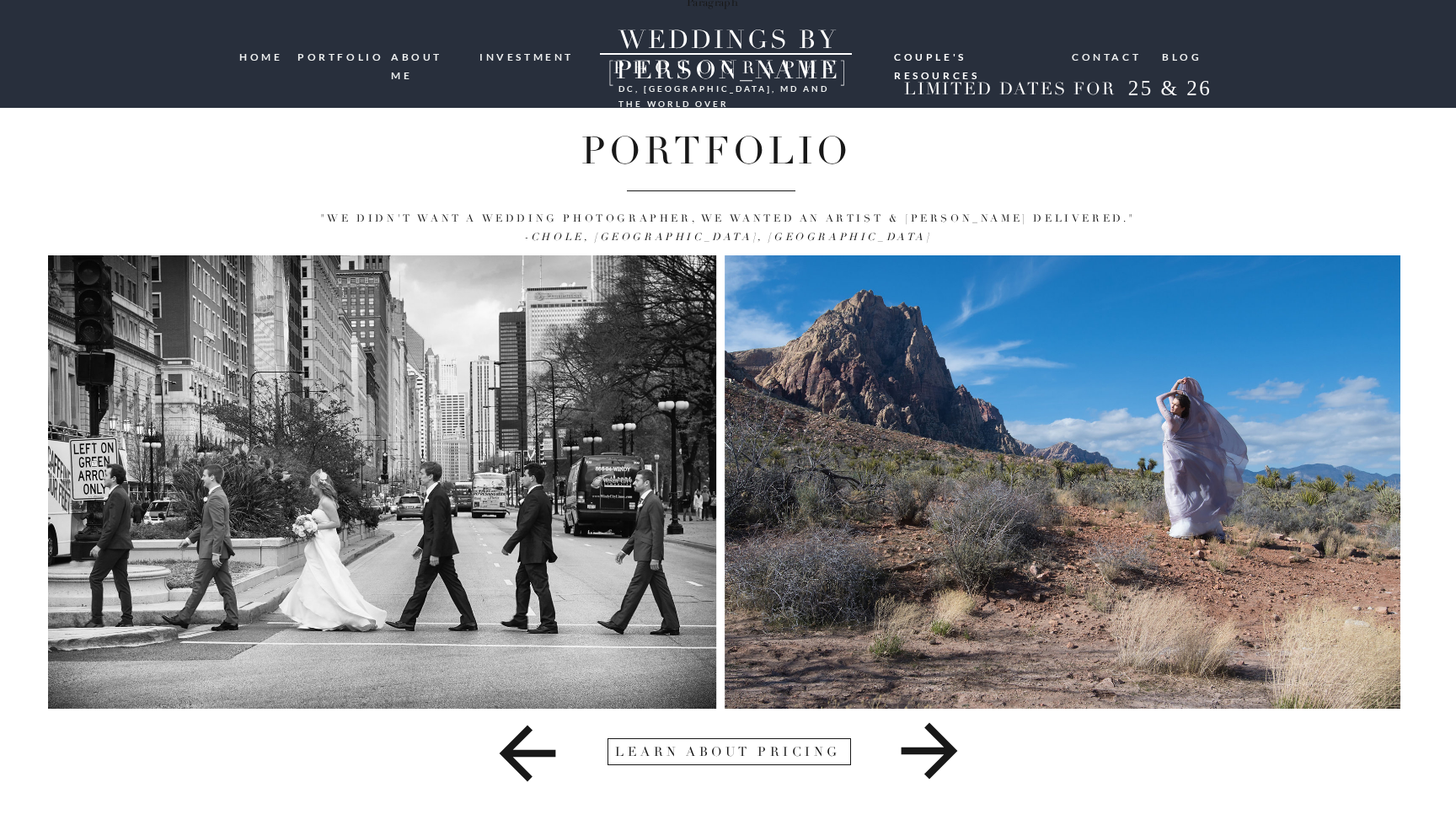
click at [765, 279] on img at bounding box center [1065, 482] width 680 height 454
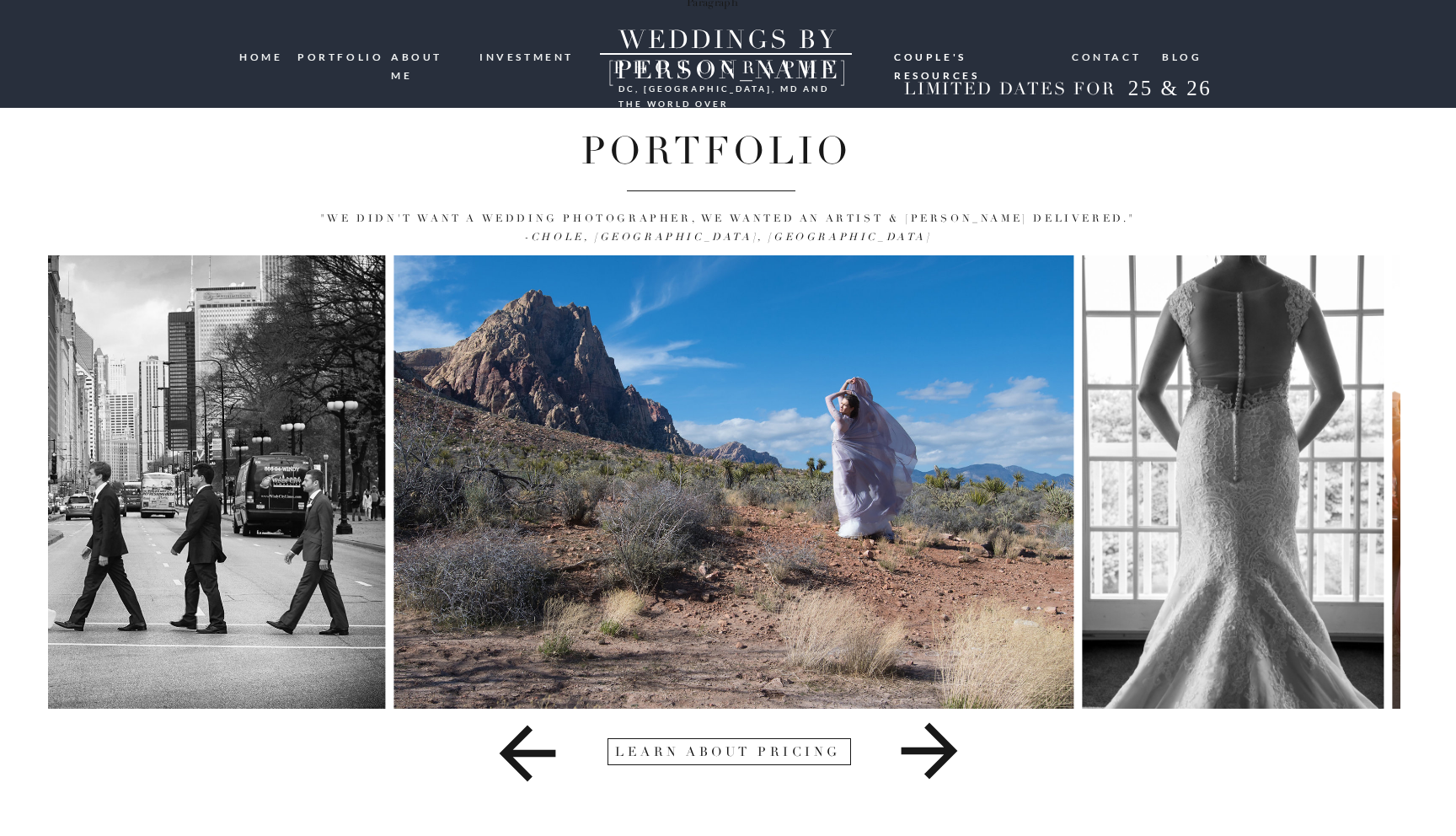
click at [770, 269] on img at bounding box center [734, 482] width 680 height 454
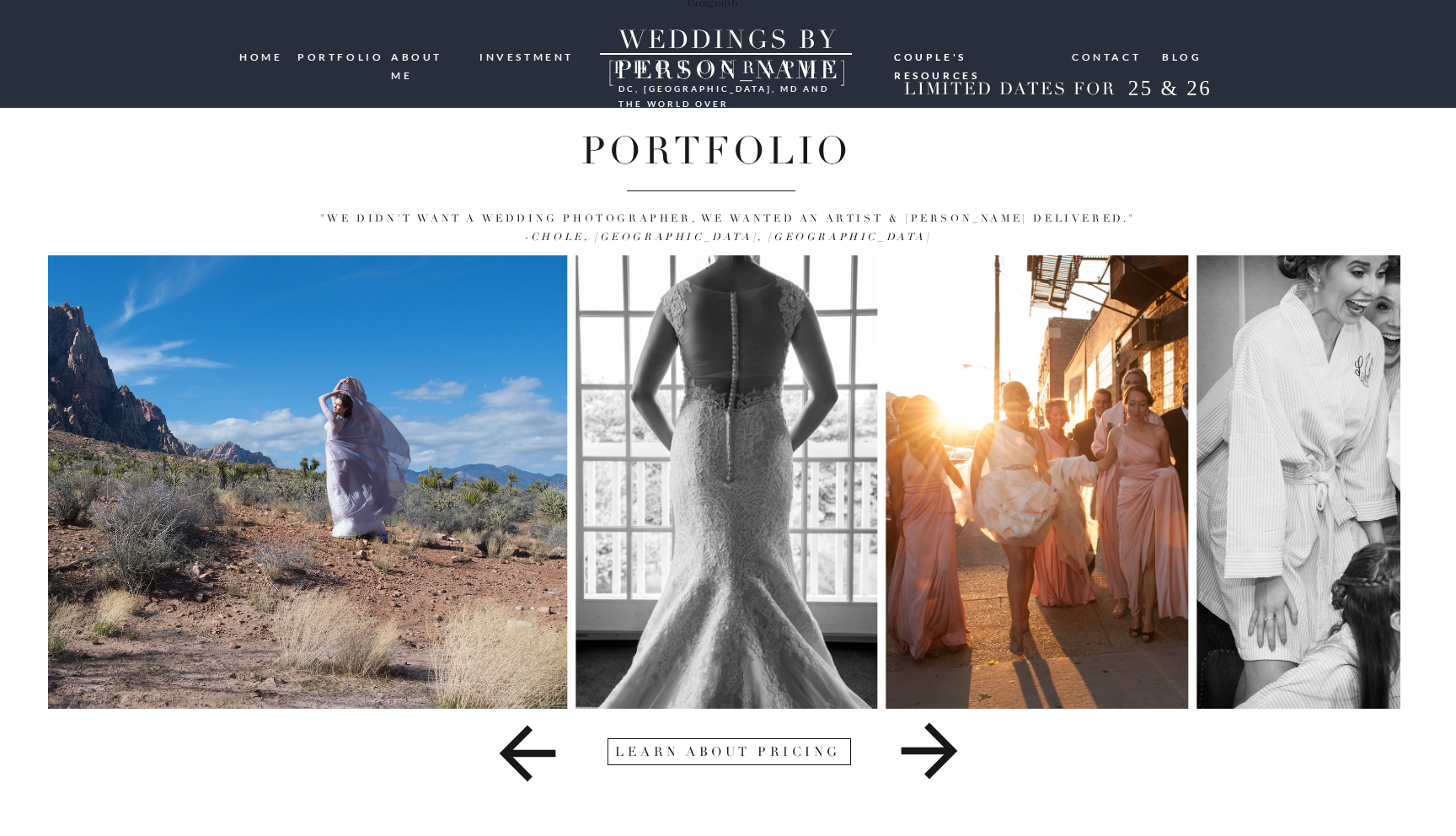
click at [759, 233] on div ""We didn't want a wedding photographer, we wanted an artist & [PERSON_NAME] del…" at bounding box center [728, 407] width 1011 height 812
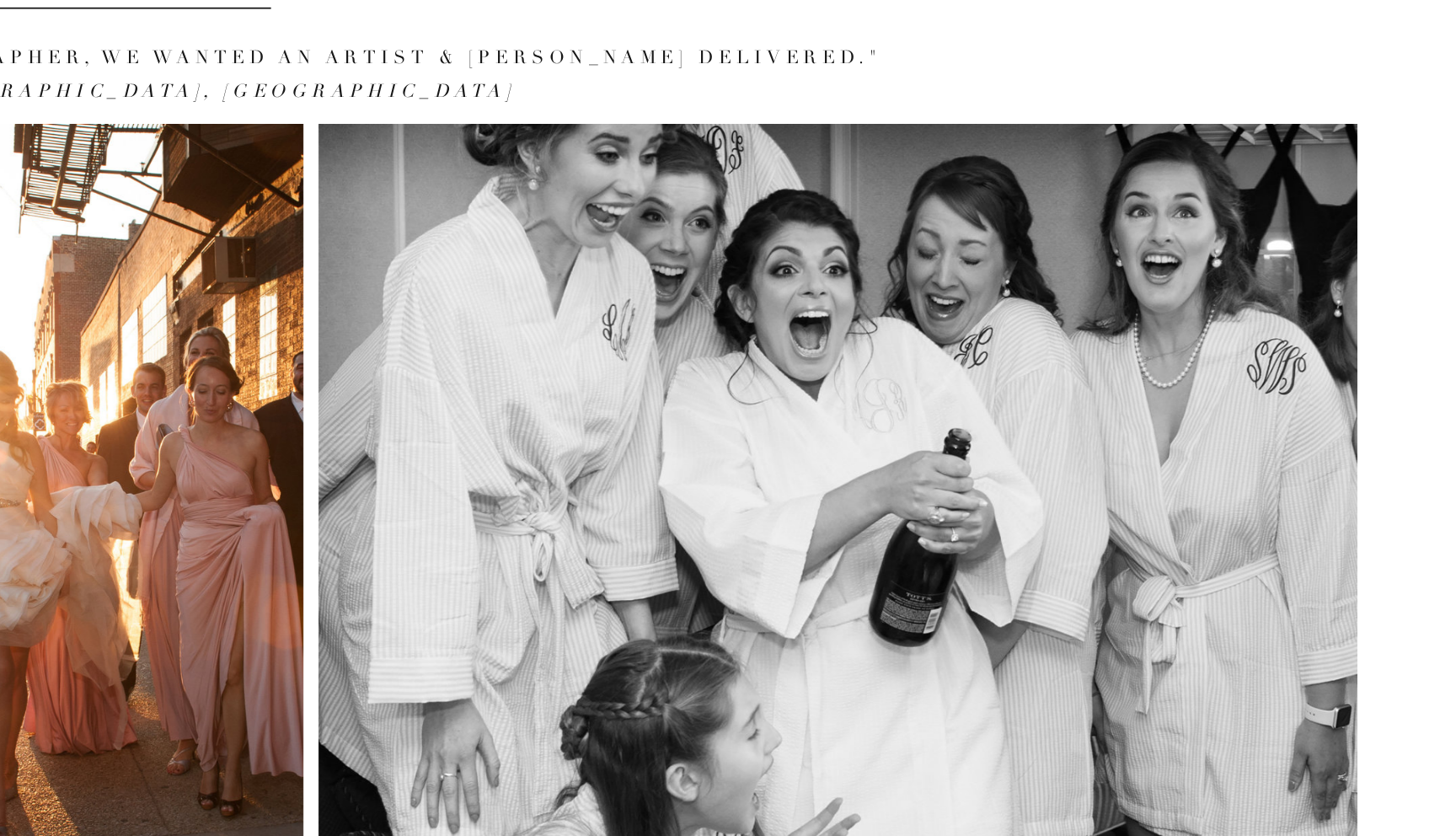
click at [1179, 370] on img at bounding box center [1162, 482] width 679 height 454
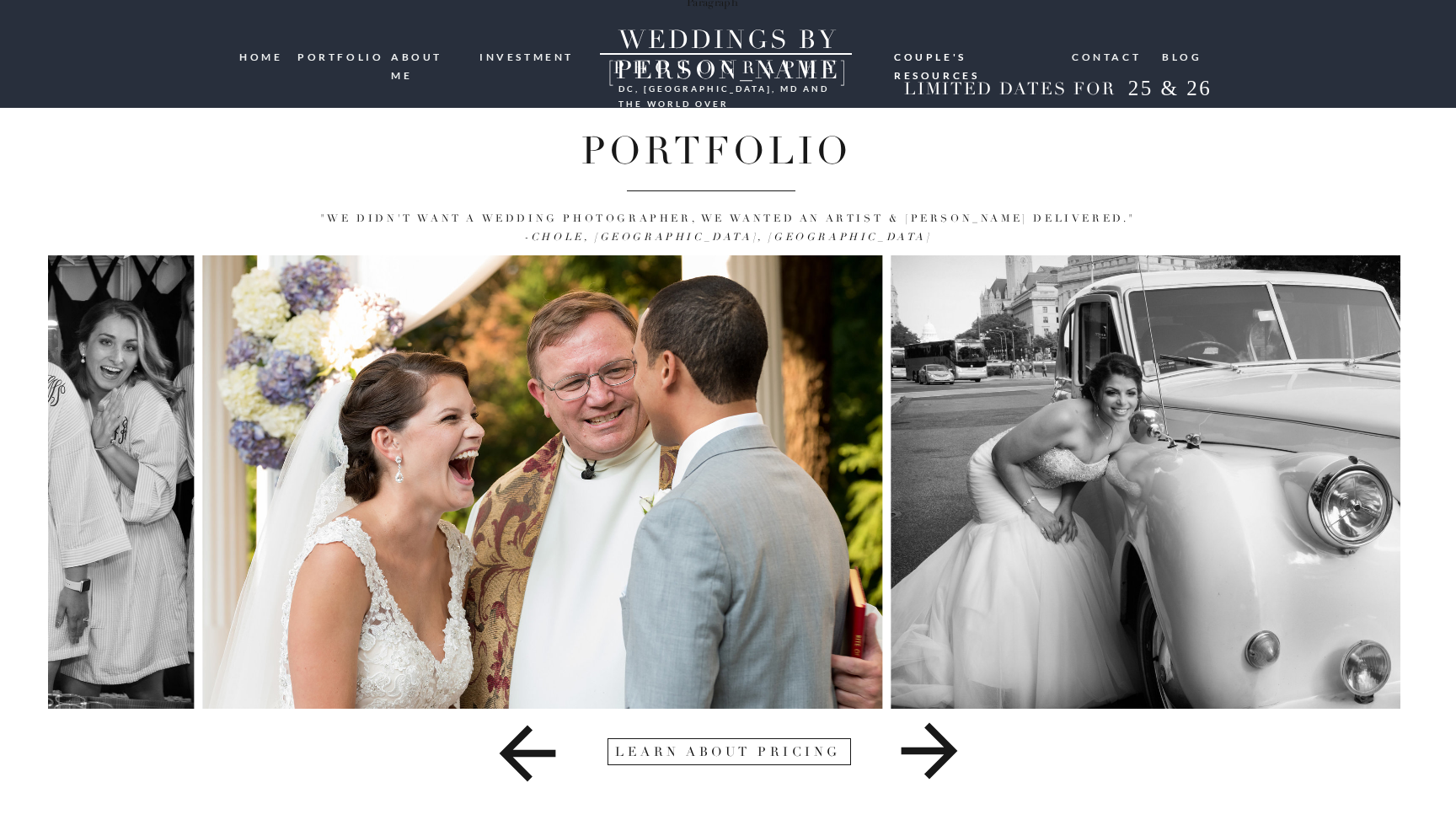
click at [270, 283] on img at bounding box center [542, 482] width 680 height 454
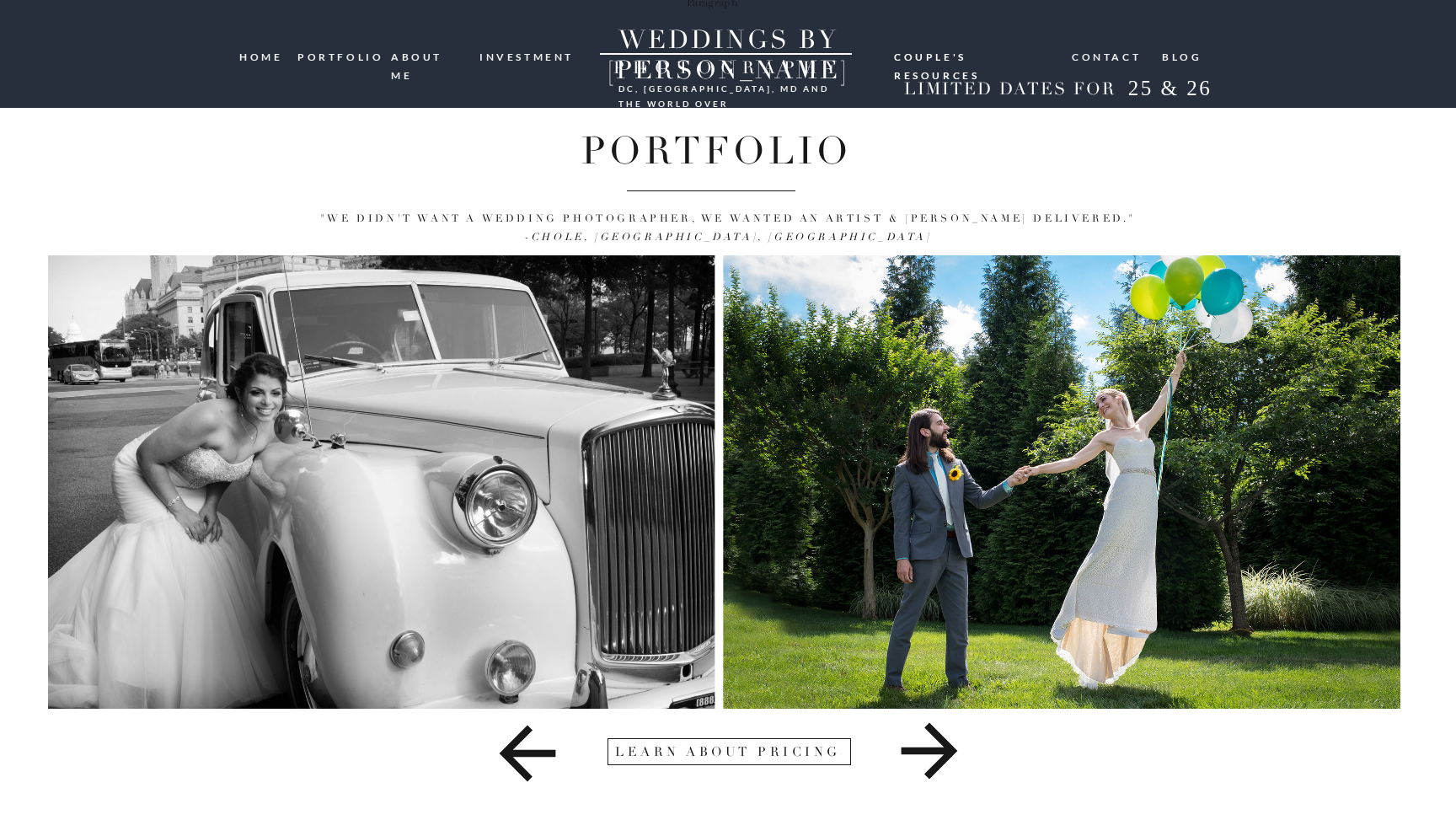
click at [49, 350] on img at bounding box center [375, 482] width 679 height 454
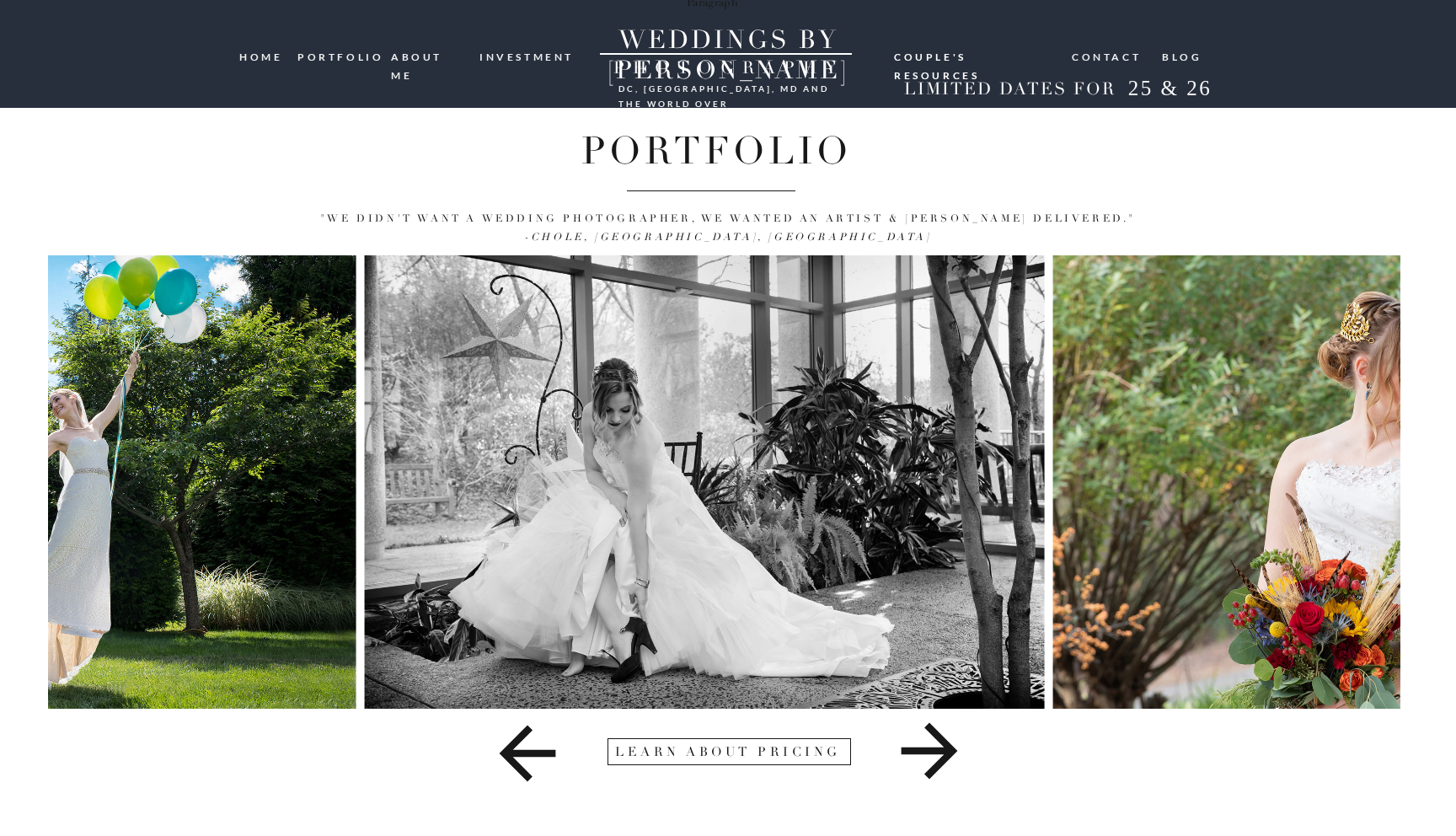
click at [608, 301] on img at bounding box center [704, 482] width 680 height 454
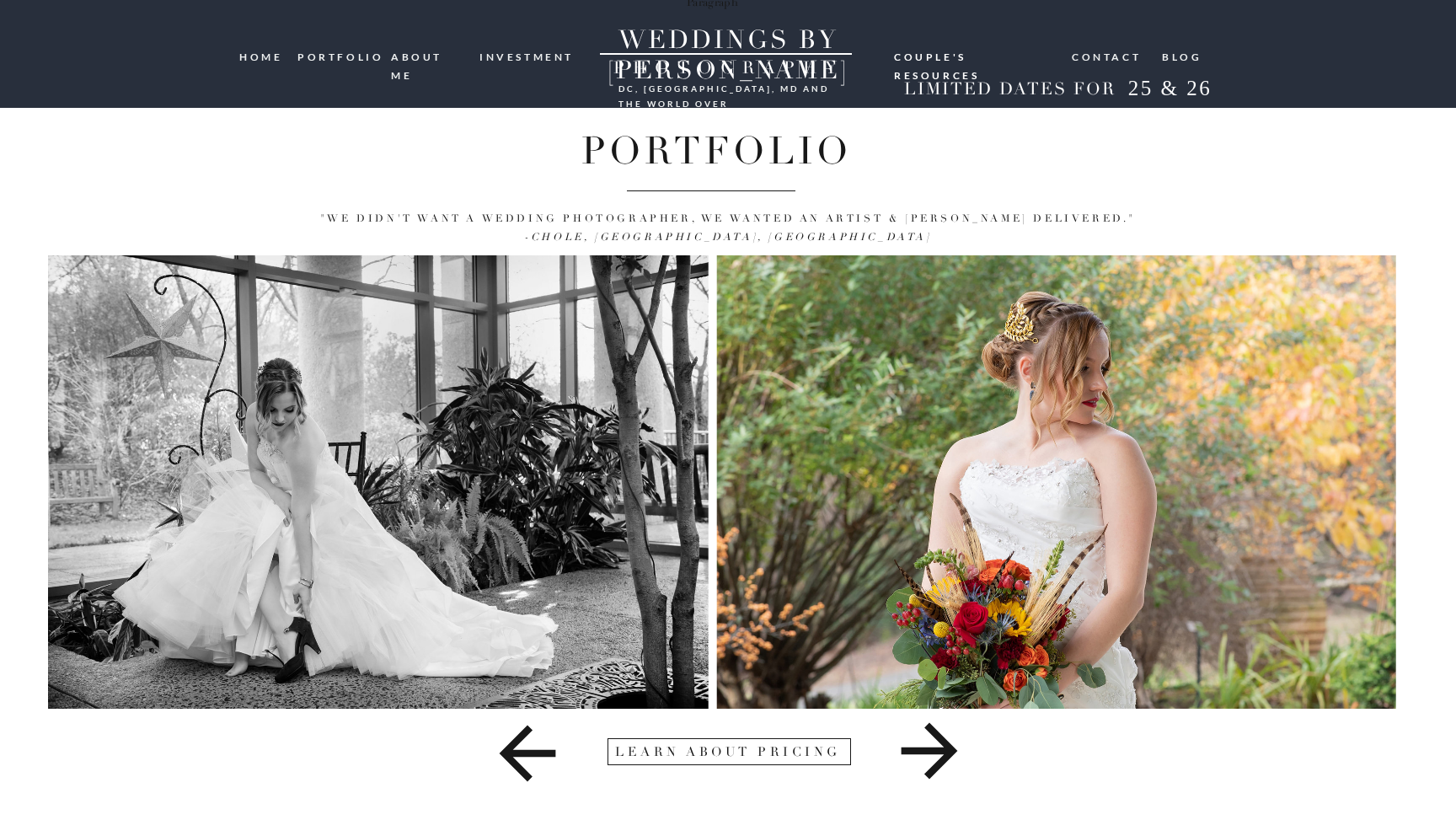
click at [912, 343] on img at bounding box center [1056, 482] width 680 height 454
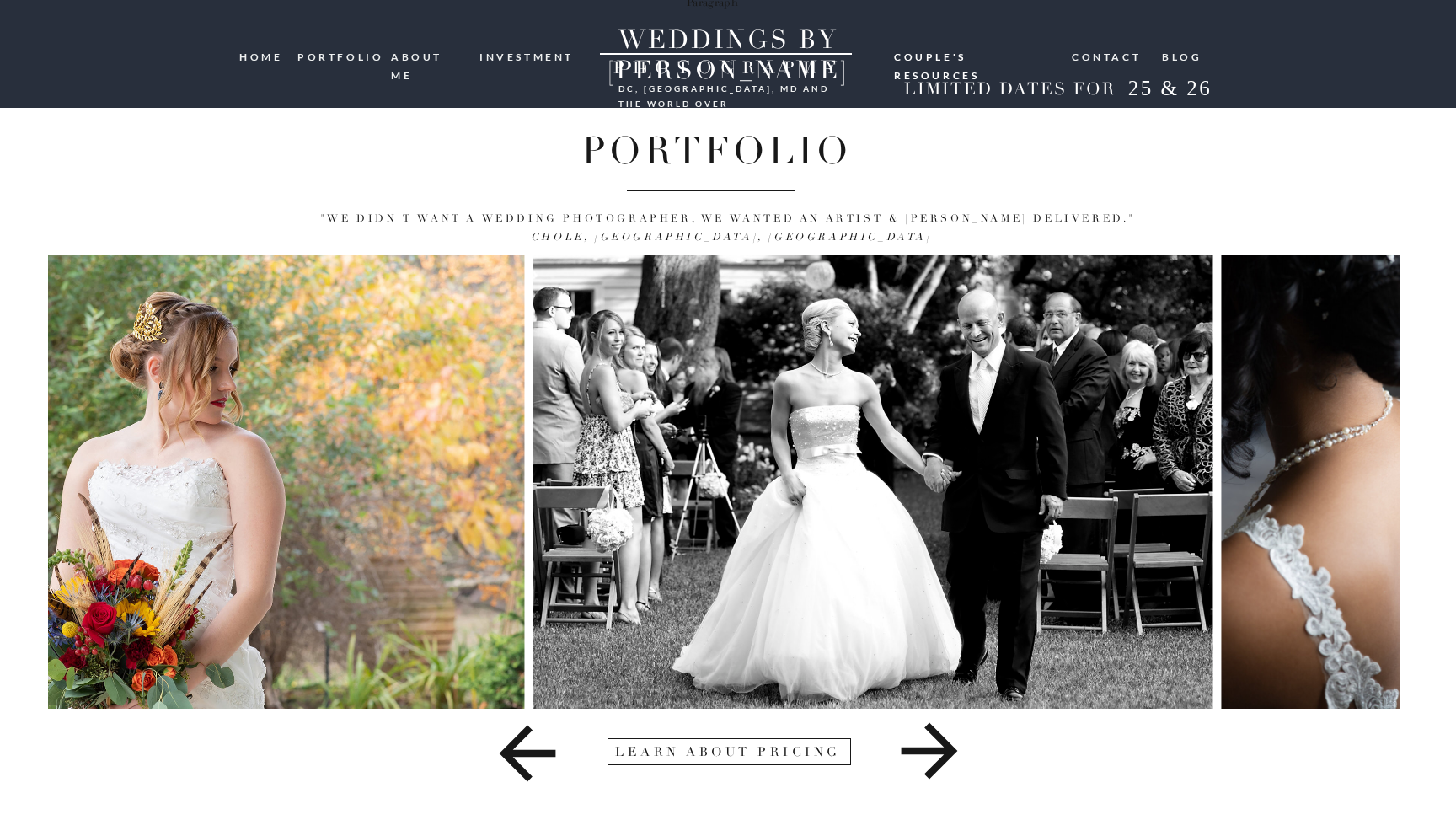
click at [730, 321] on img at bounding box center [873, 482] width 680 height 454
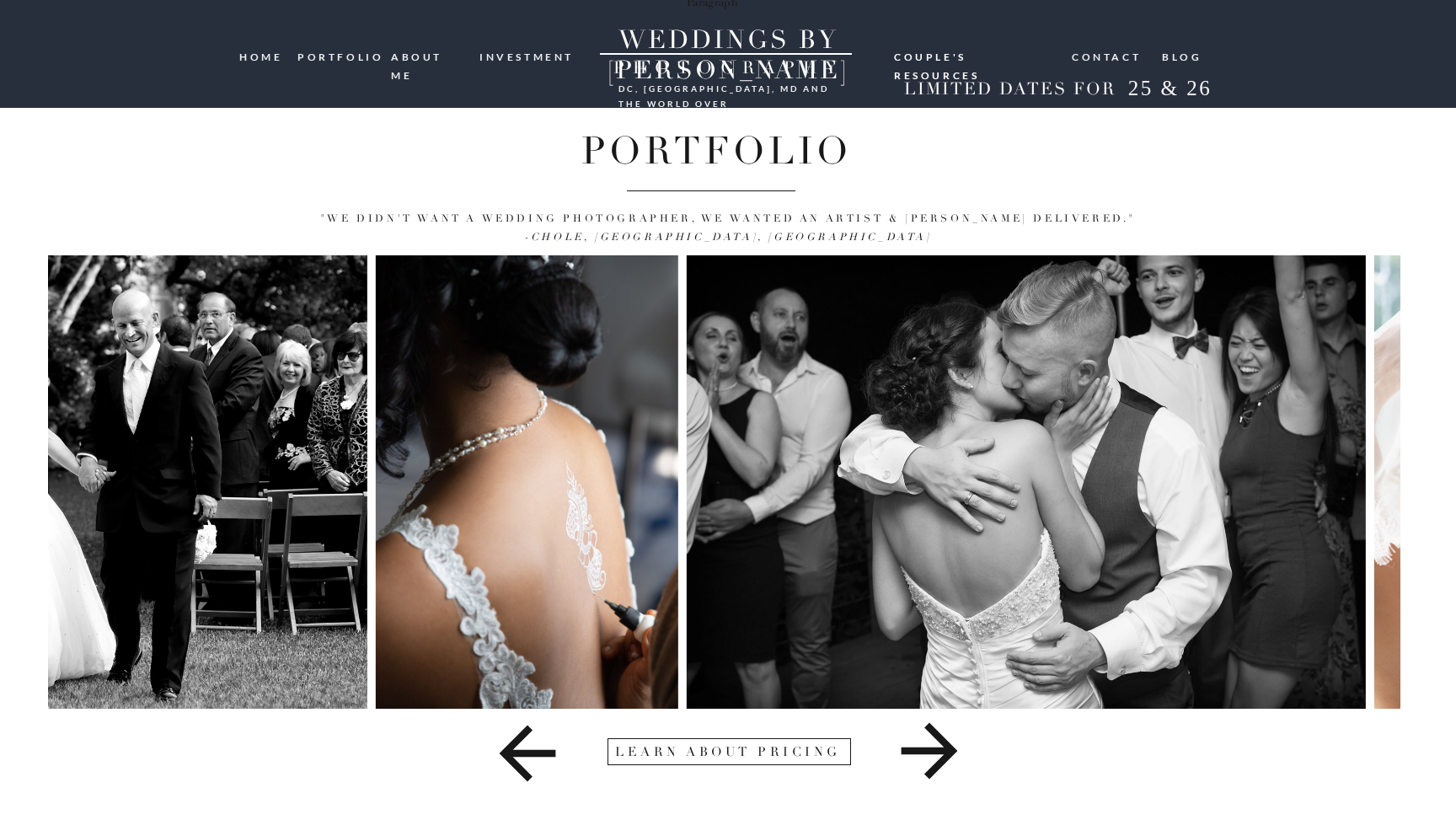
click at [445, 444] on img at bounding box center [528, 482] width 303 height 454
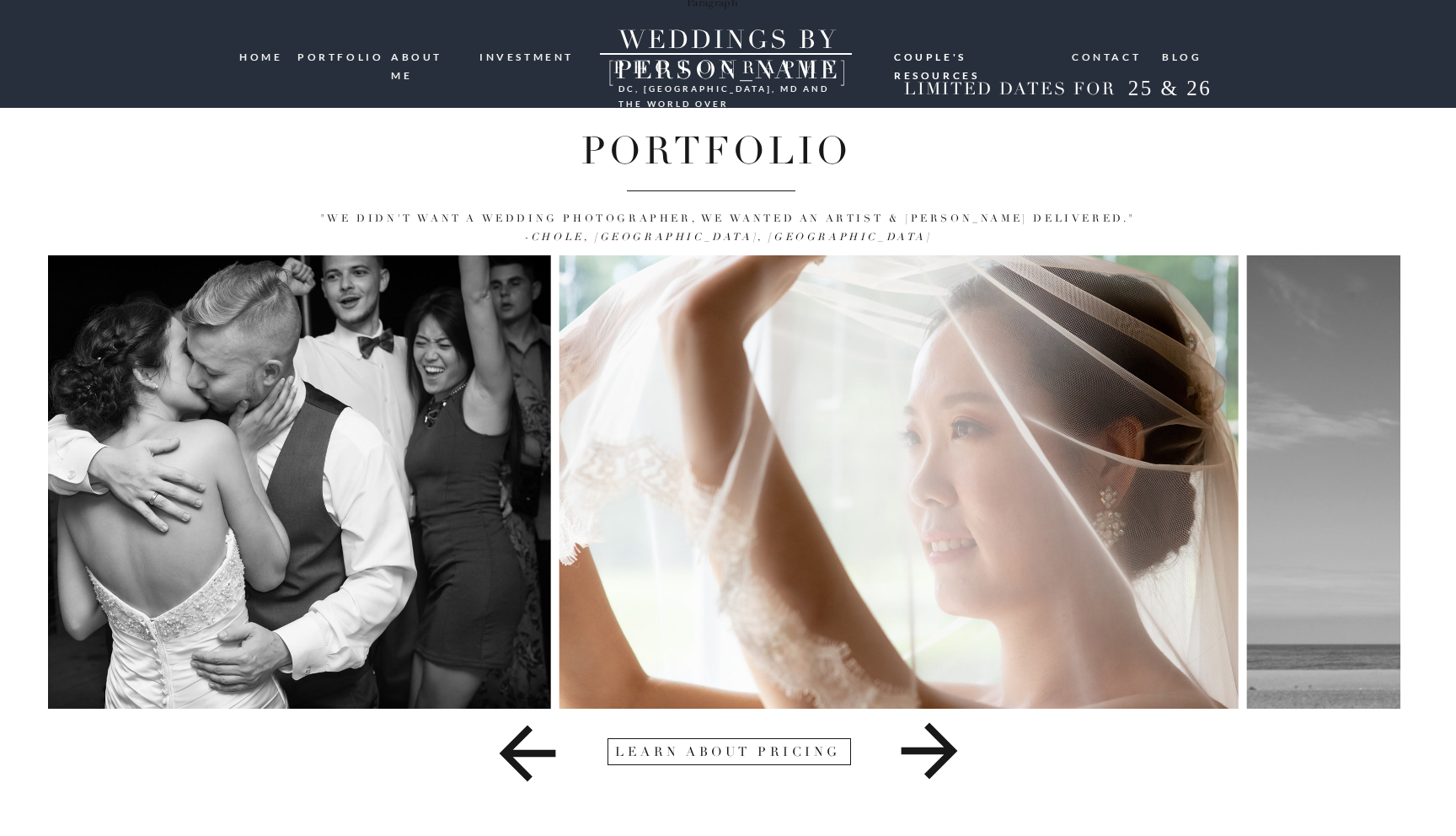
click at [581, 482] on img at bounding box center [899, 482] width 680 height 454
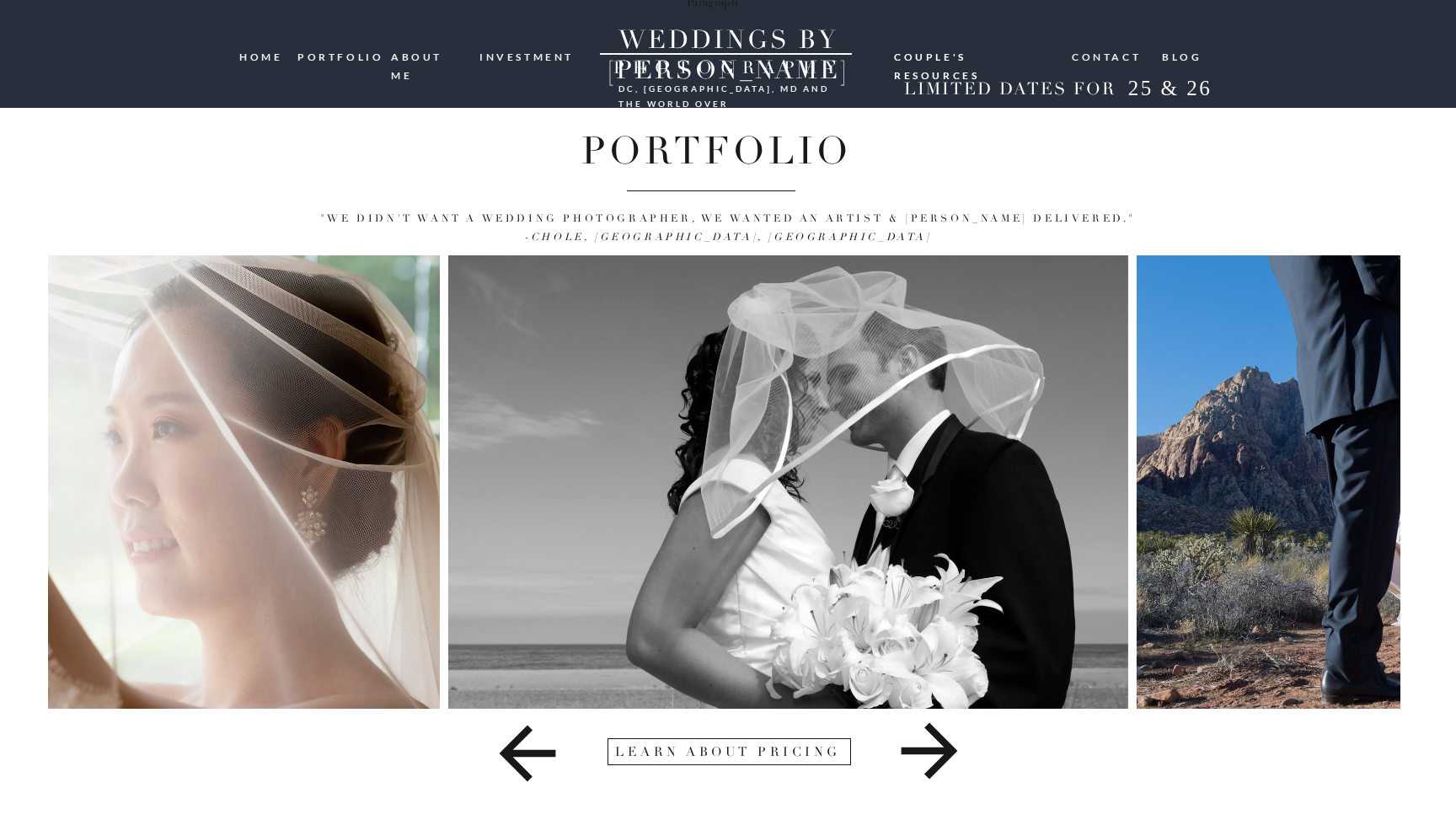
click at [448, 480] on img at bounding box center [788, 482] width 680 height 454
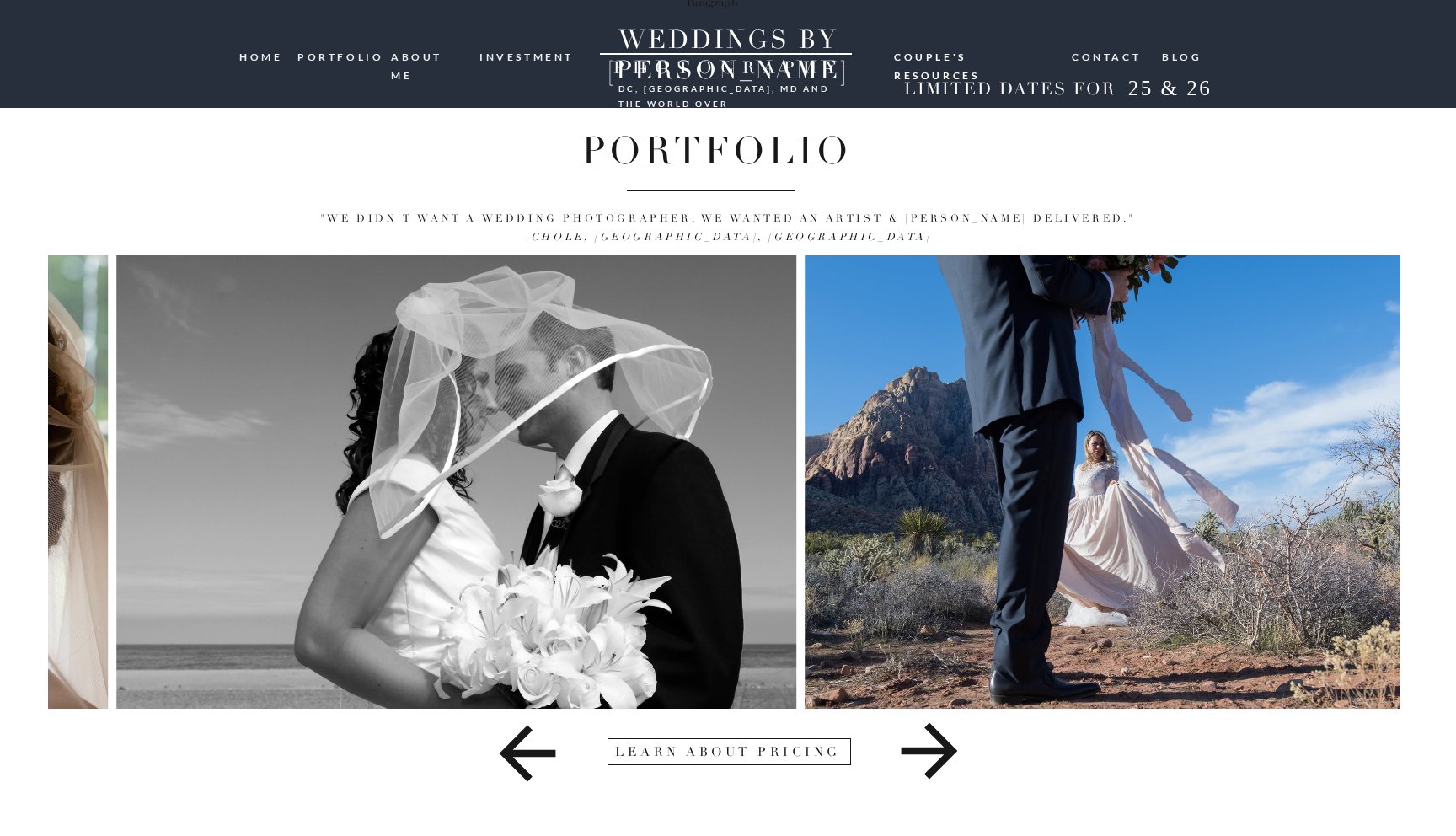
click at [414, 464] on img at bounding box center [457, 482] width 680 height 454
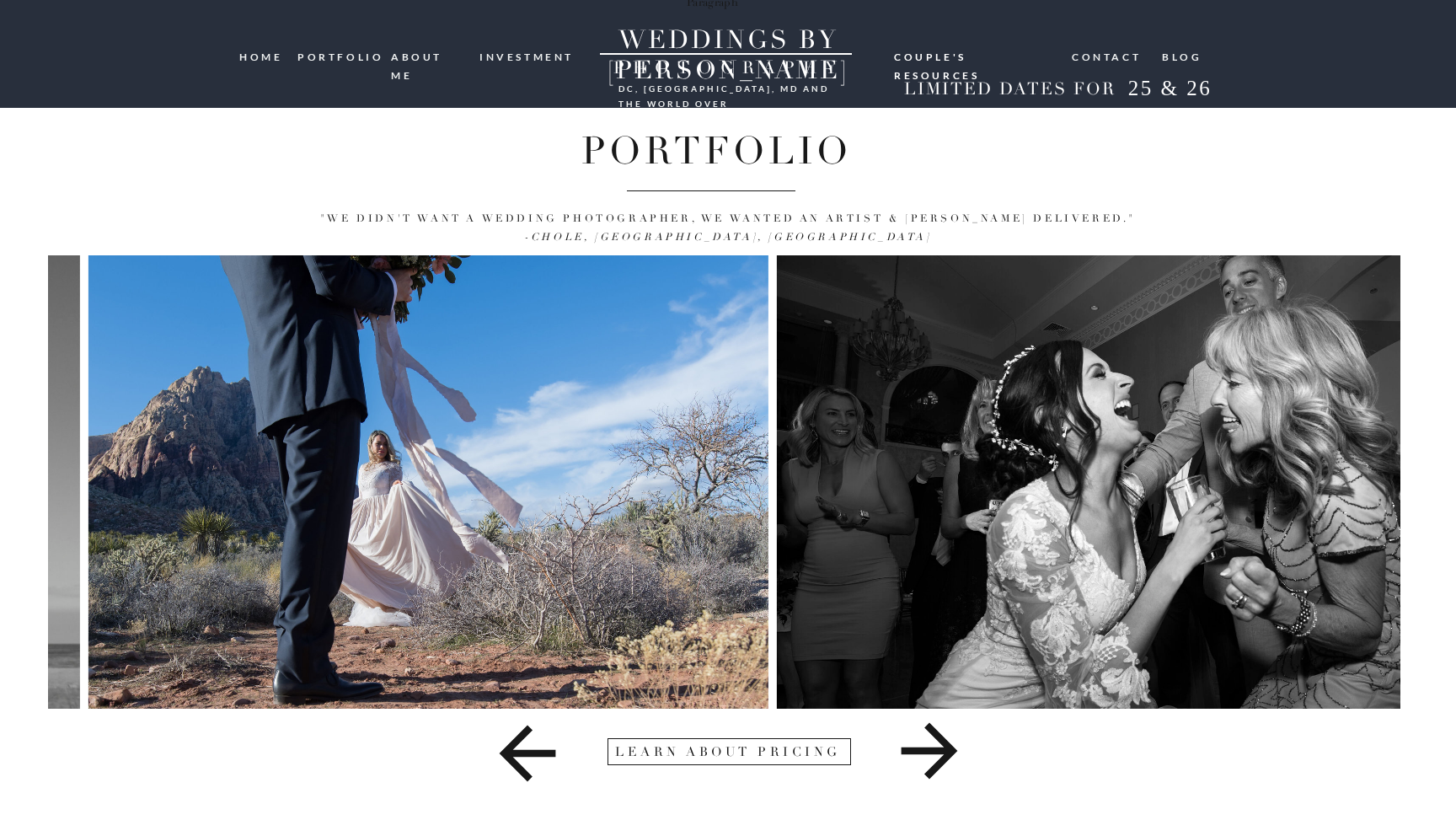
click at [454, 437] on img at bounding box center [428, 482] width 680 height 454
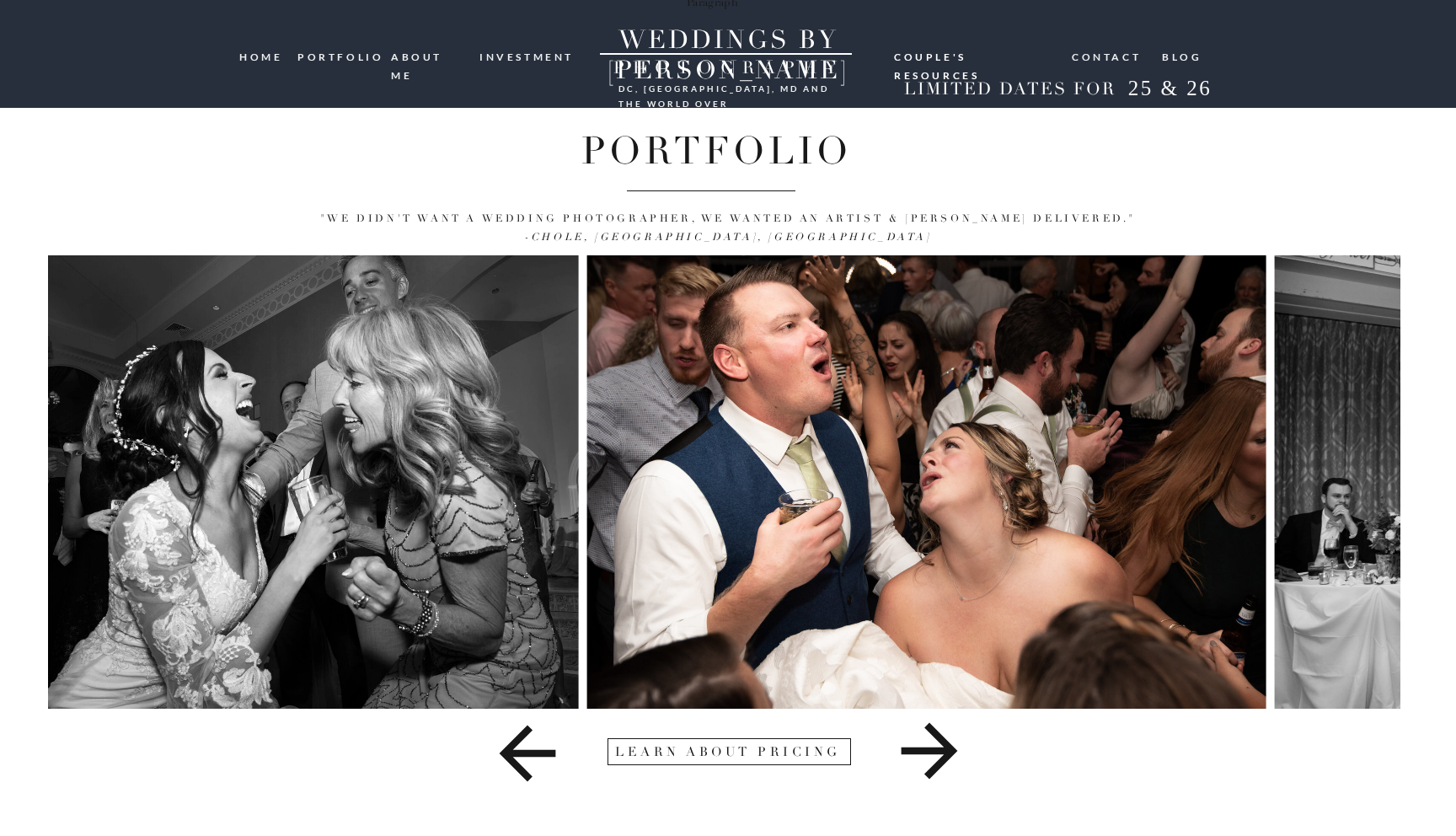
click at [540, 449] on img at bounding box center [237, 482] width 680 height 454
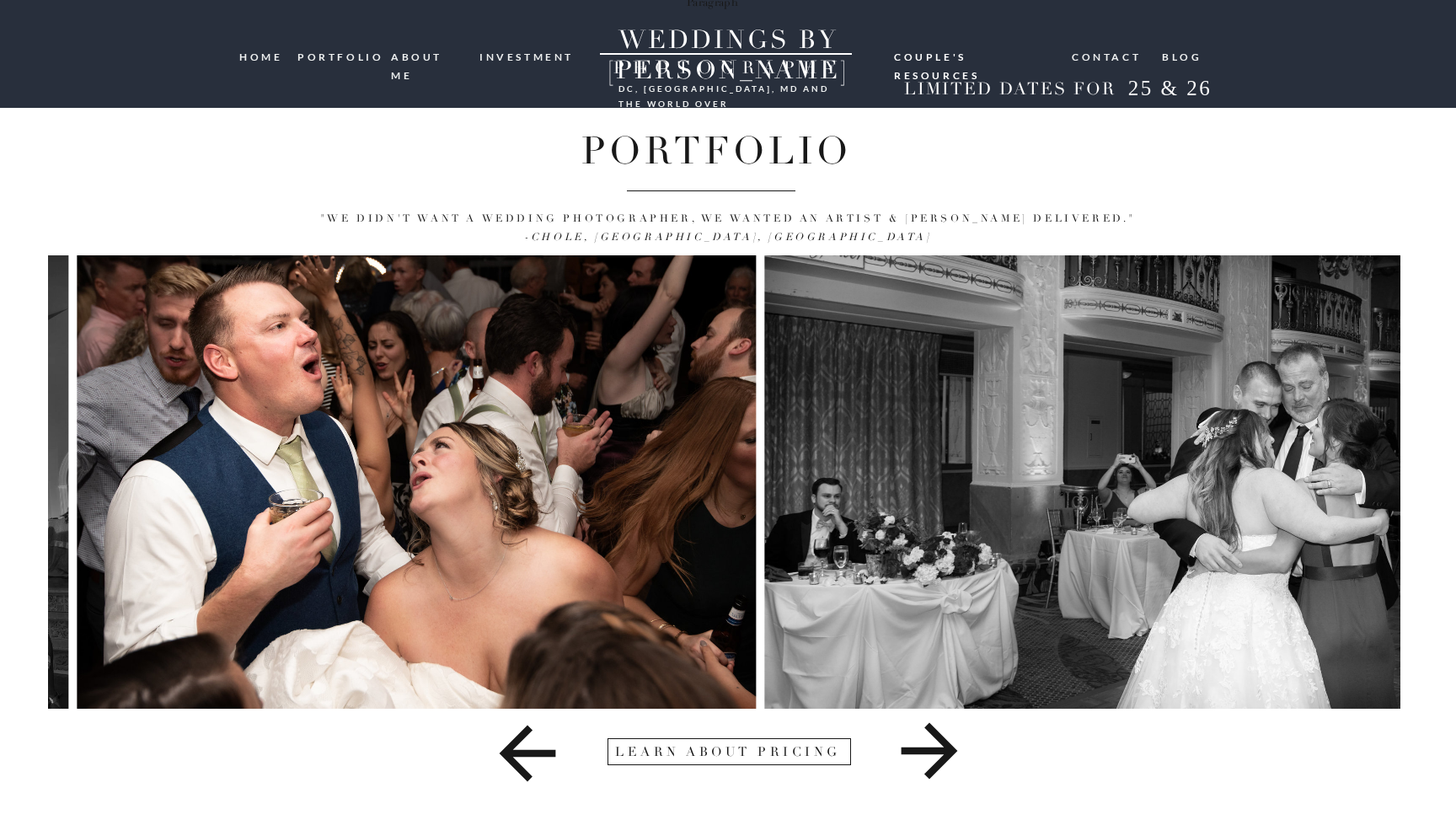
click at [657, 463] on img at bounding box center [416, 482] width 679 height 454
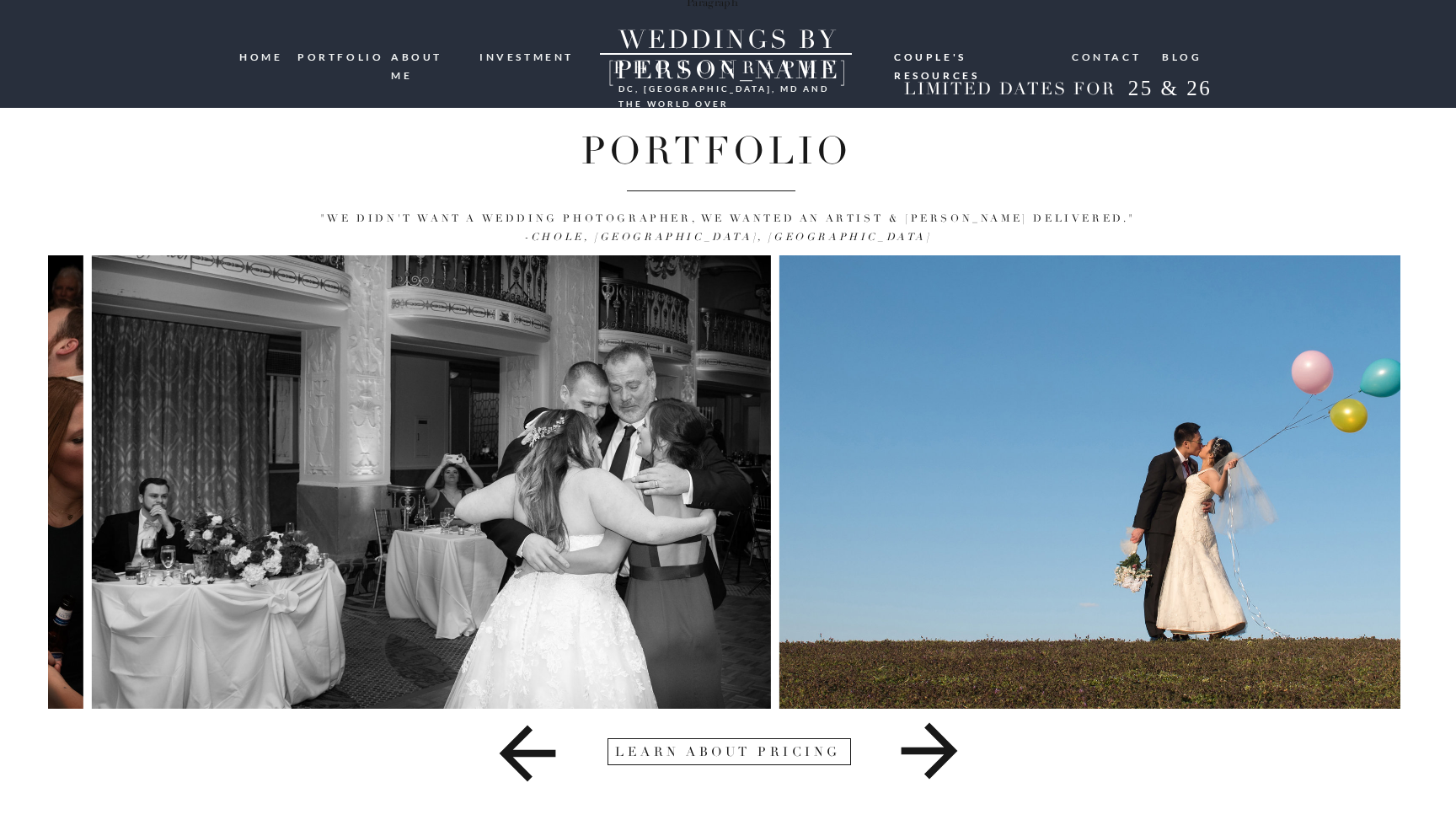
click at [227, 449] on img at bounding box center [431, 482] width 680 height 454
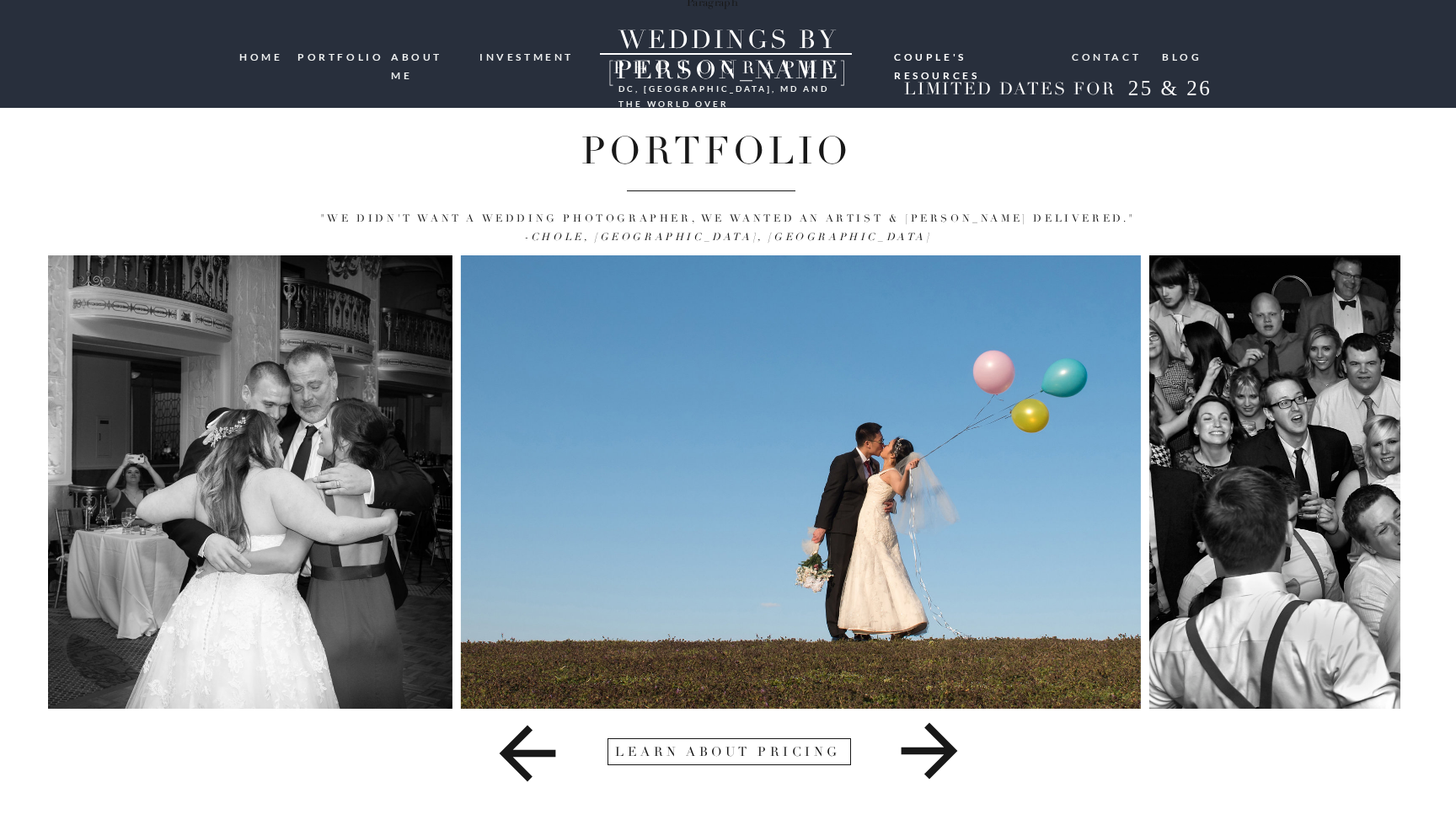
click at [385, 430] on img at bounding box center [113, 482] width 680 height 454
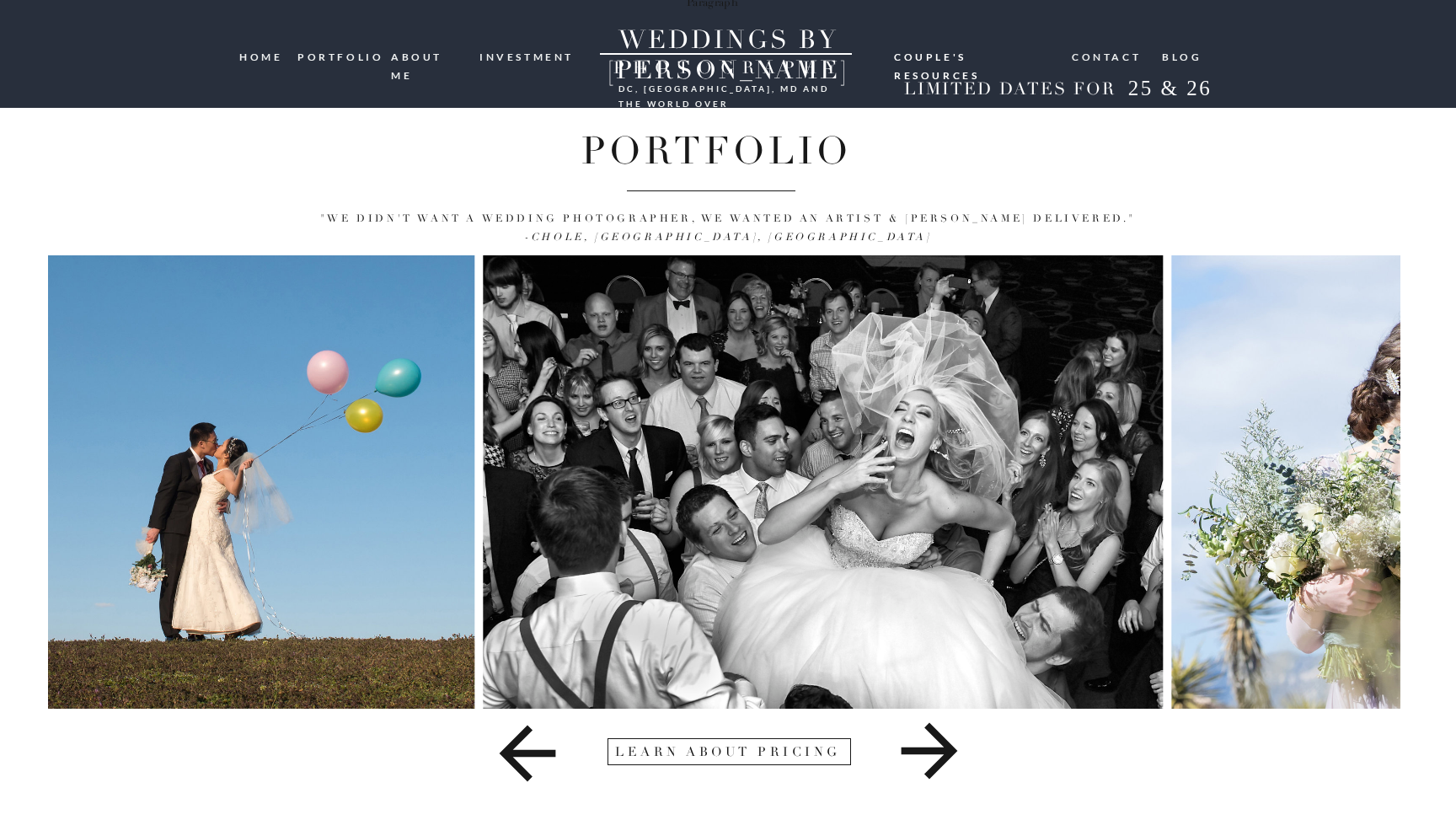
click at [530, 456] on img at bounding box center [822, 482] width 680 height 454
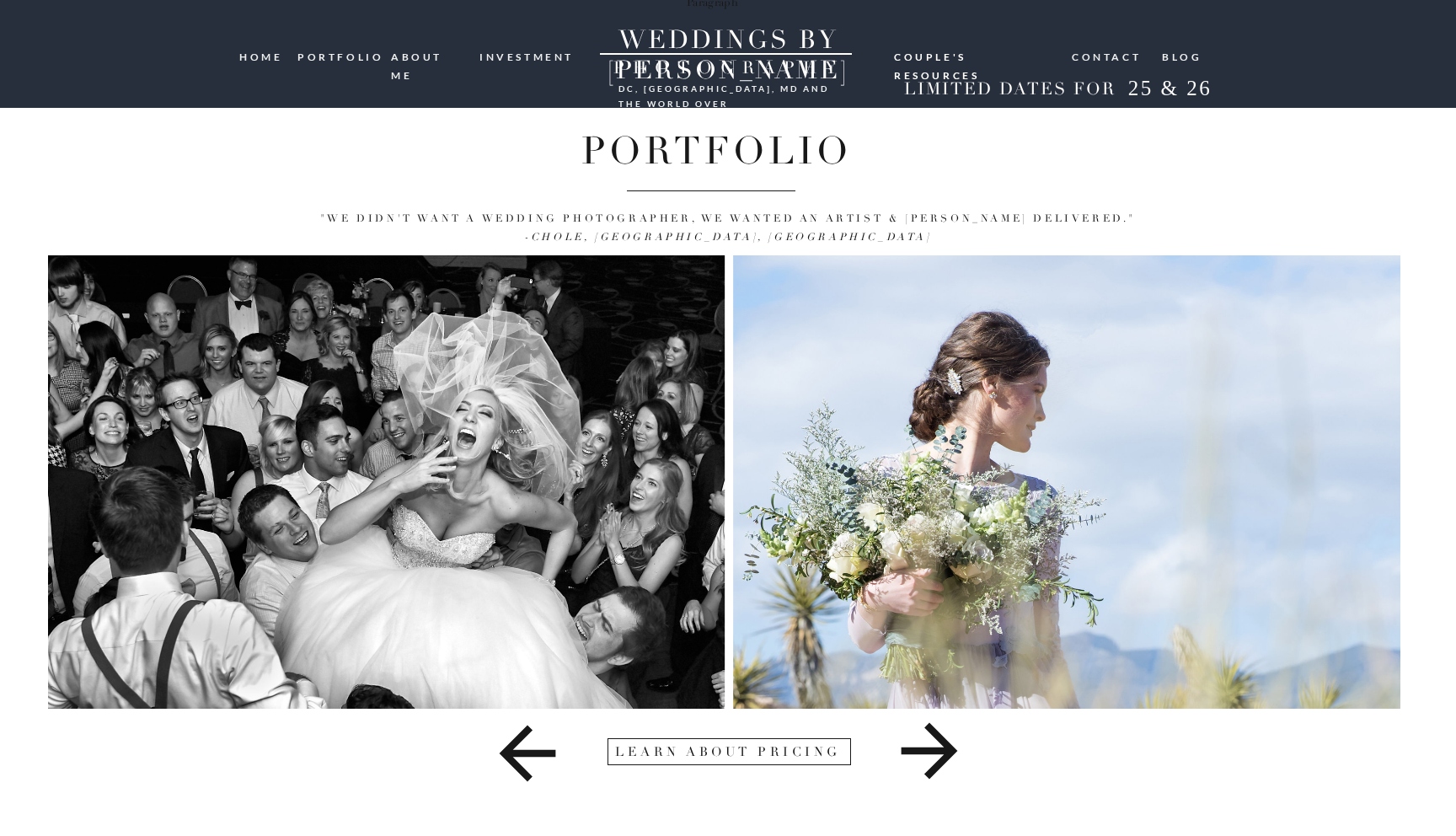
click at [734, 465] on img at bounding box center [1073, 482] width 680 height 454
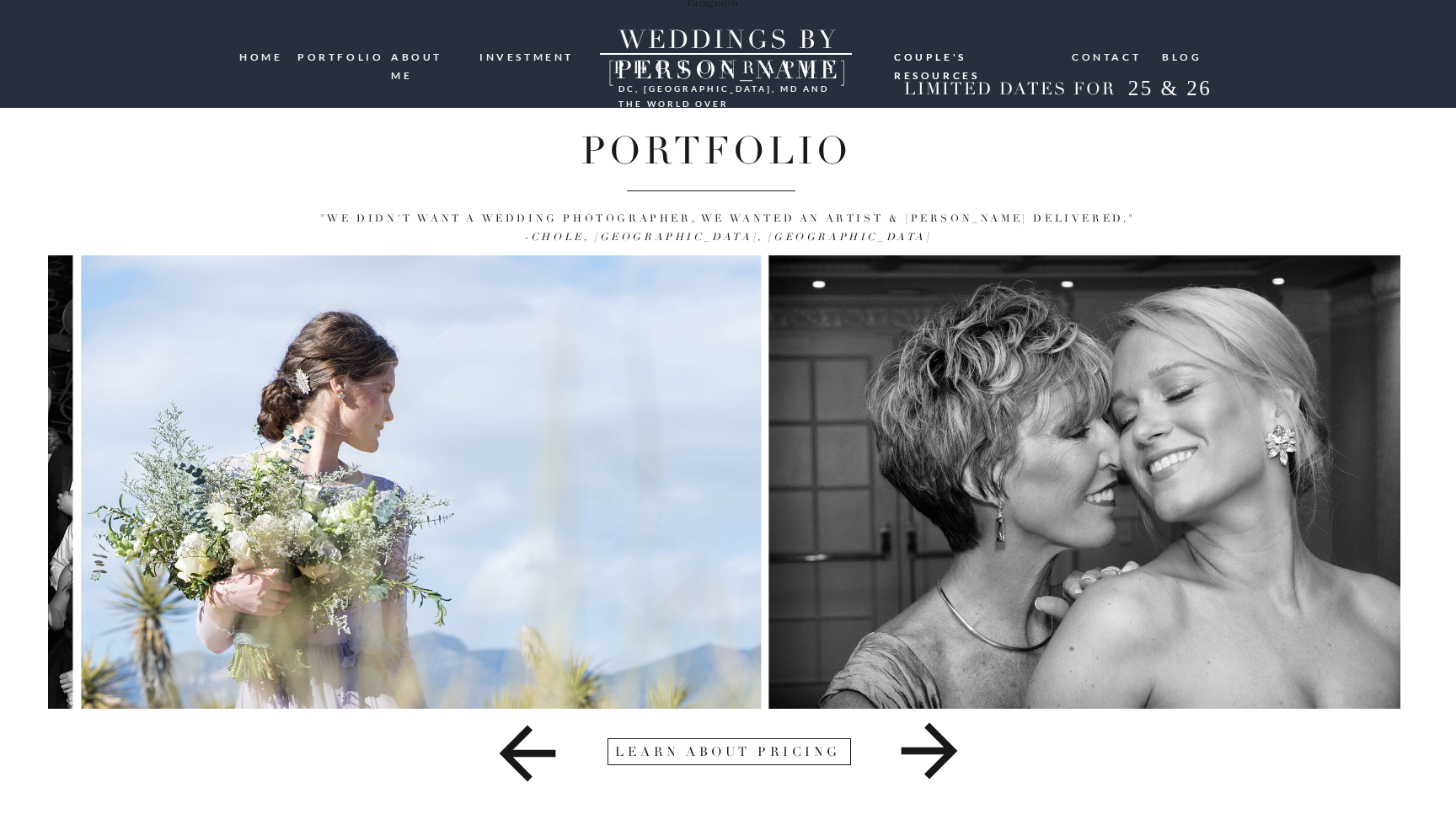
click at [853, 487] on img at bounding box center [1109, 482] width 680 height 454
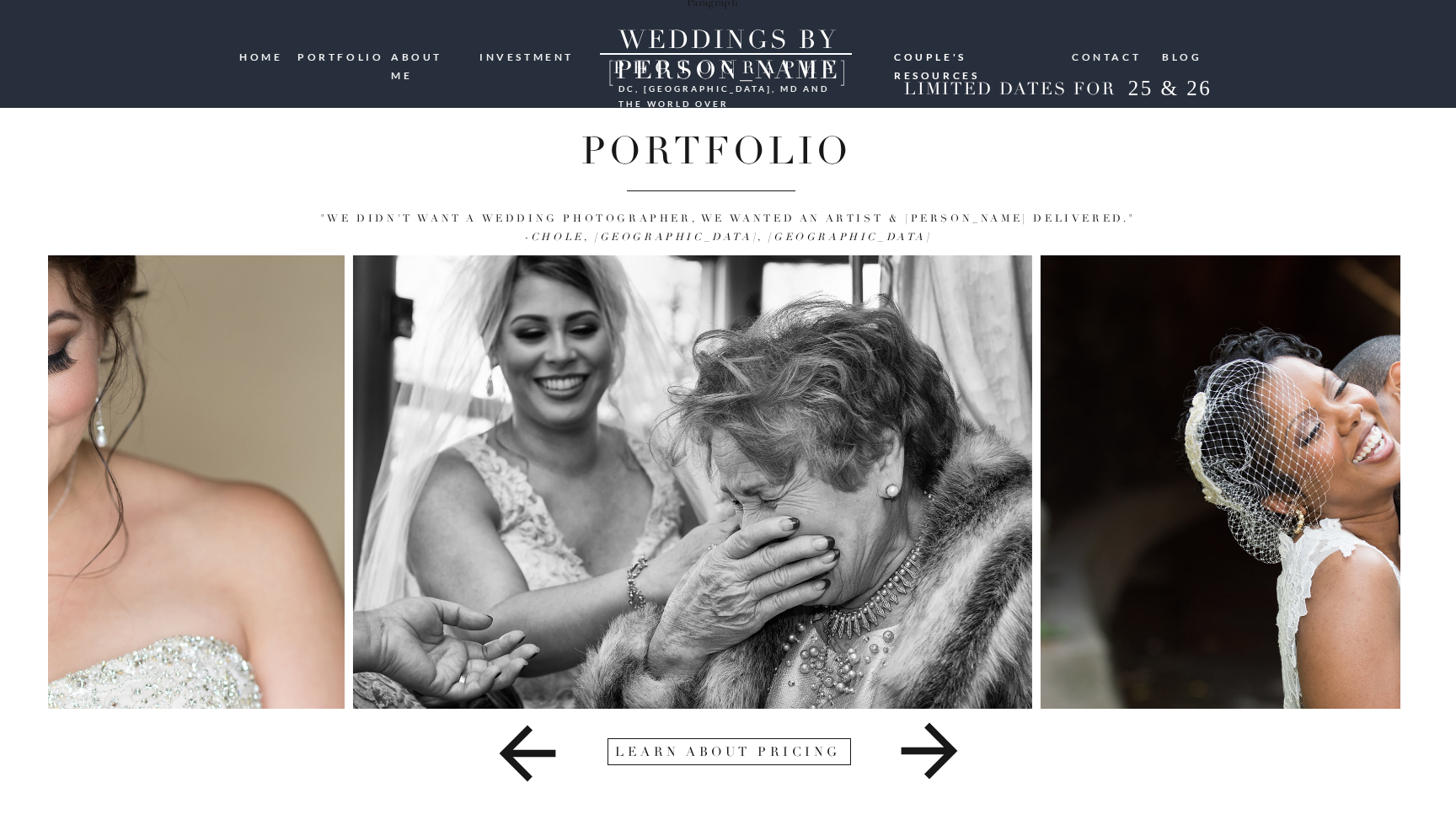
click at [358, 371] on img at bounding box center [693, 482] width 679 height 454
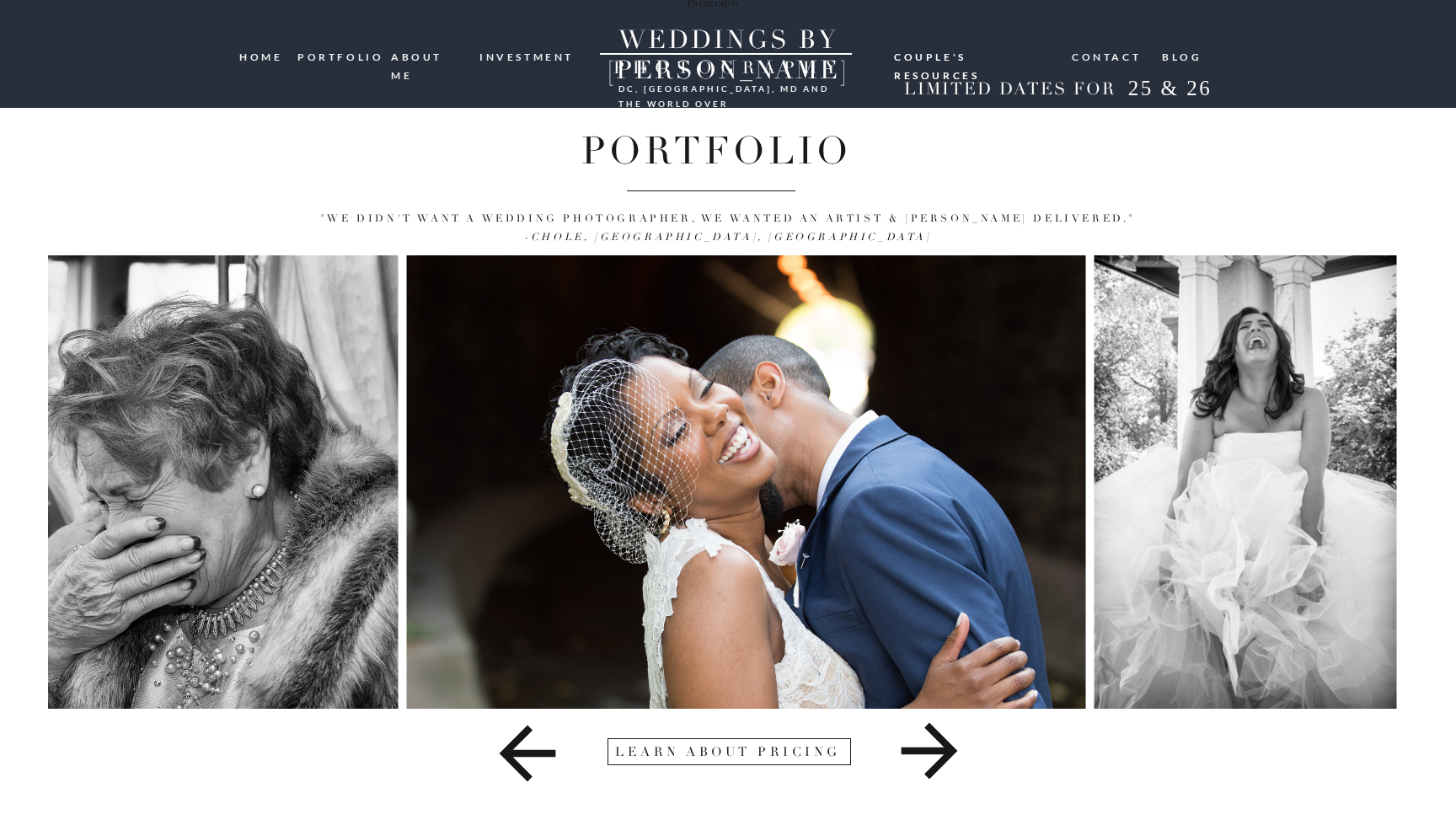
click at [448, 346] on img at bounding box center [745, 482] width 679 height 454
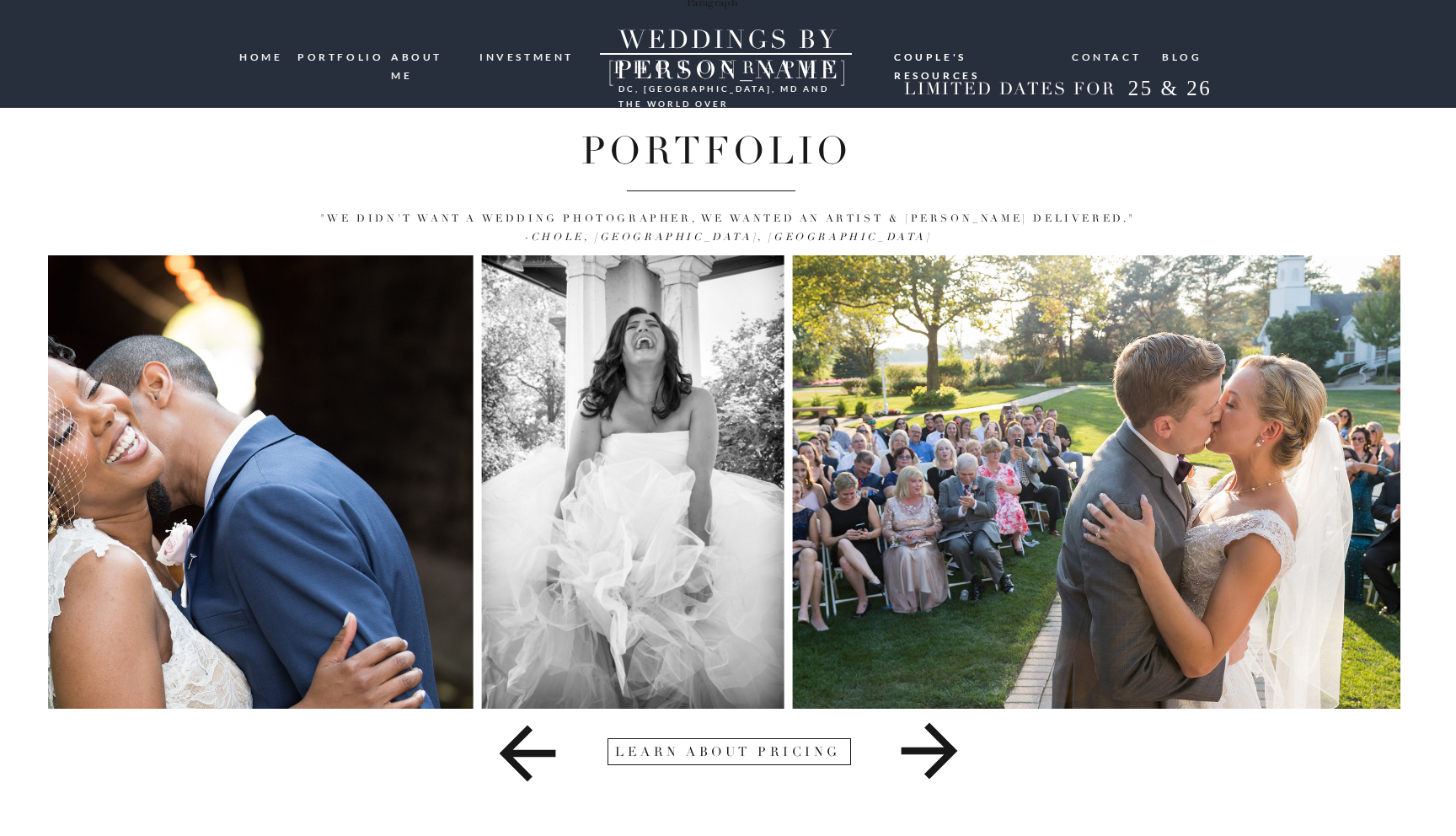
click at [451, 380] on img at bounding box center [134, 482] width 679 height 454
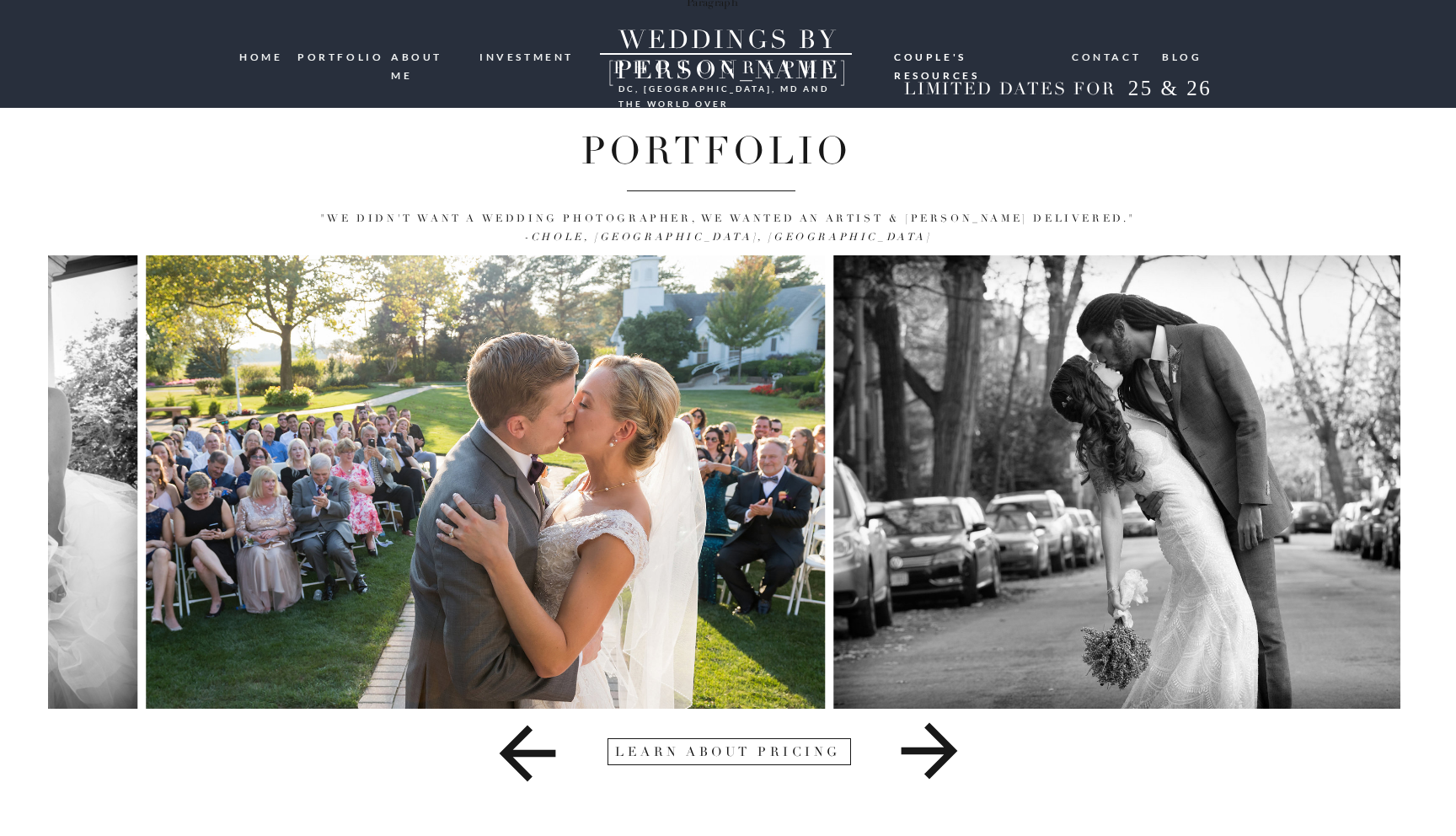
click at [394, 394] on img at bounding box center [485, 482] width 680 height 454
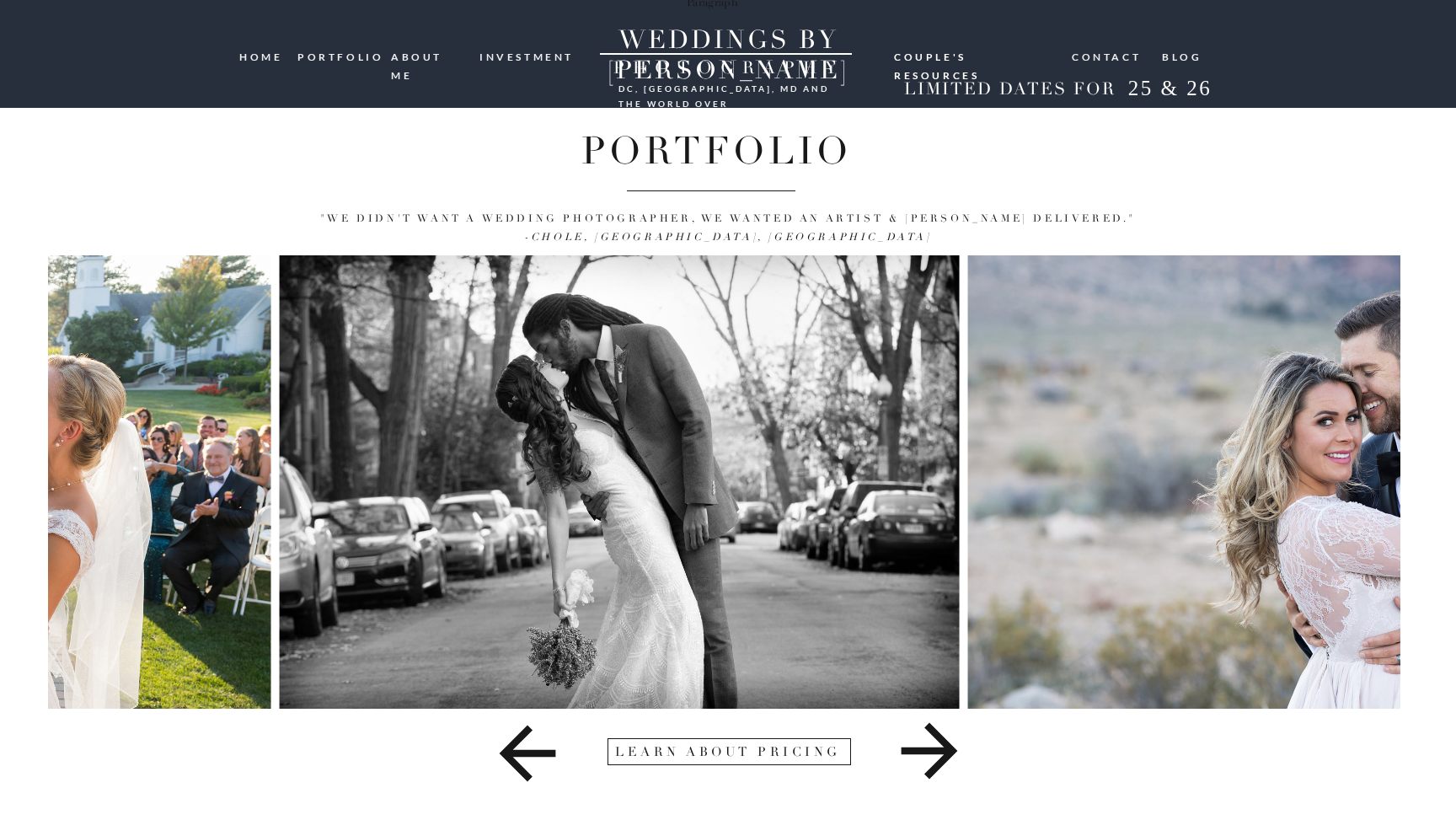
click at [284, 258] on img at bounding box center [620, 482] width 680 height 454
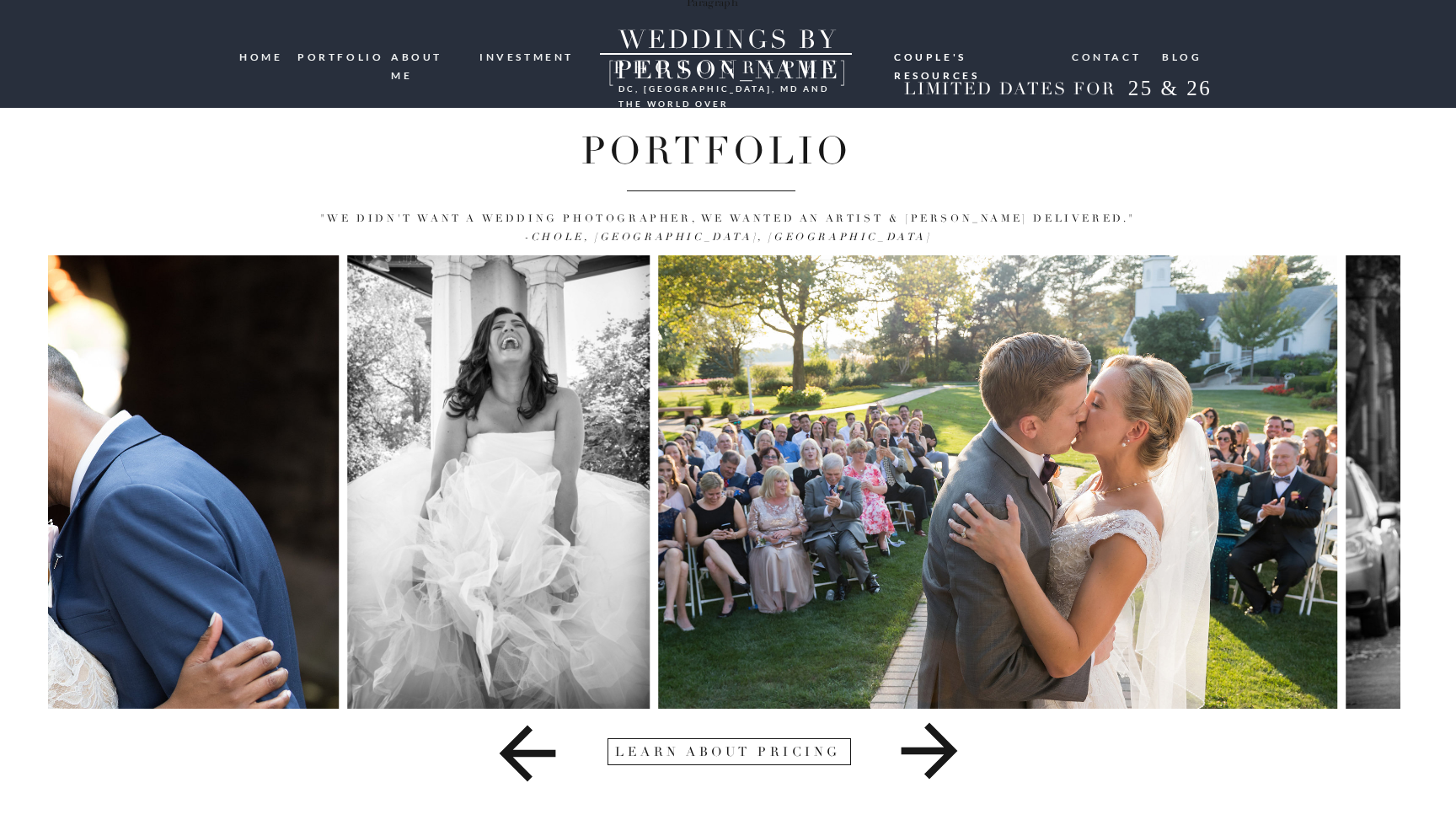
click at [1307, 319] on img at bounding box center [997, 482] width 680 height 454
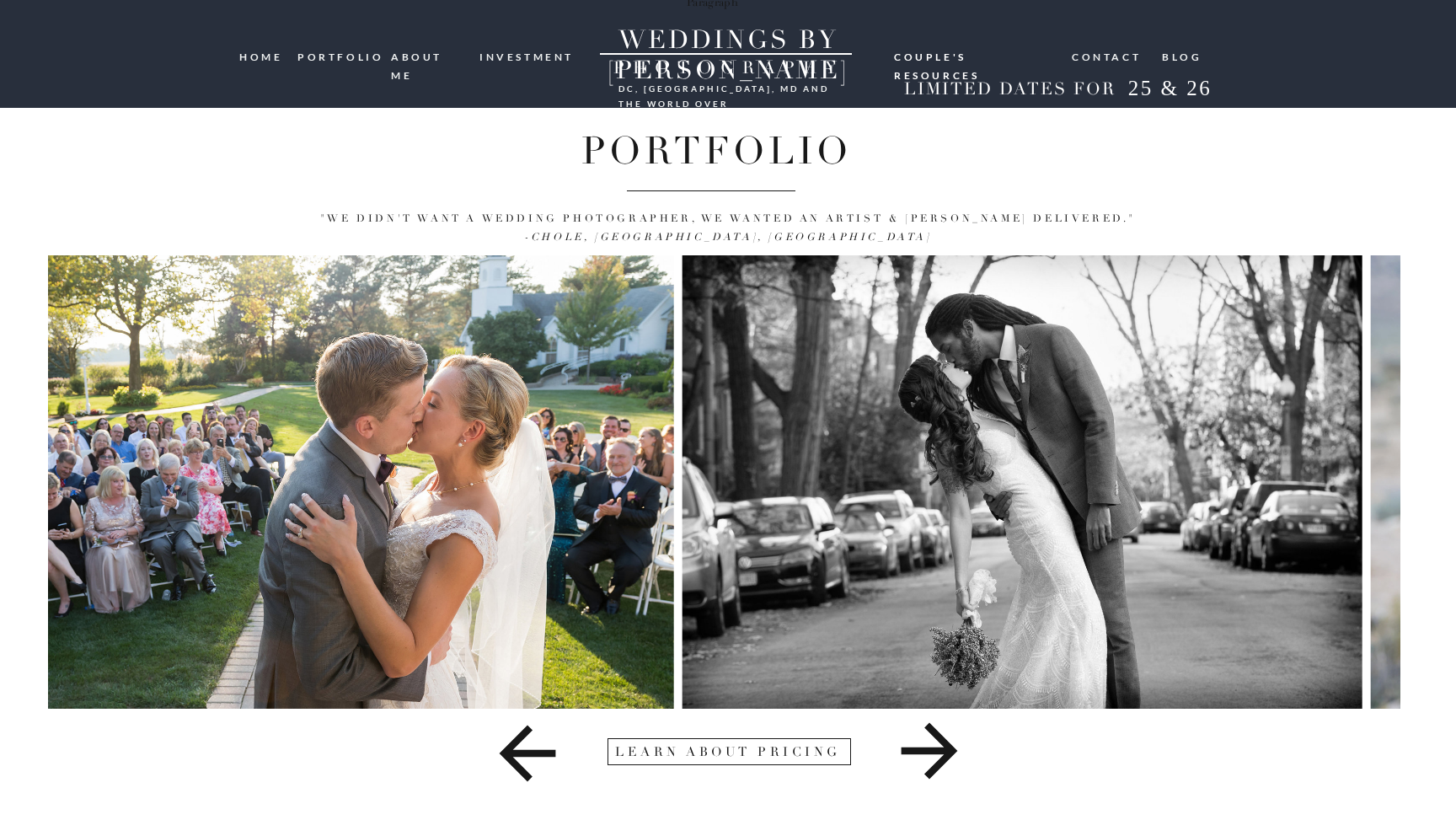
click at [309, 338] on img at bounding box center [334, 482] width 680 height 454
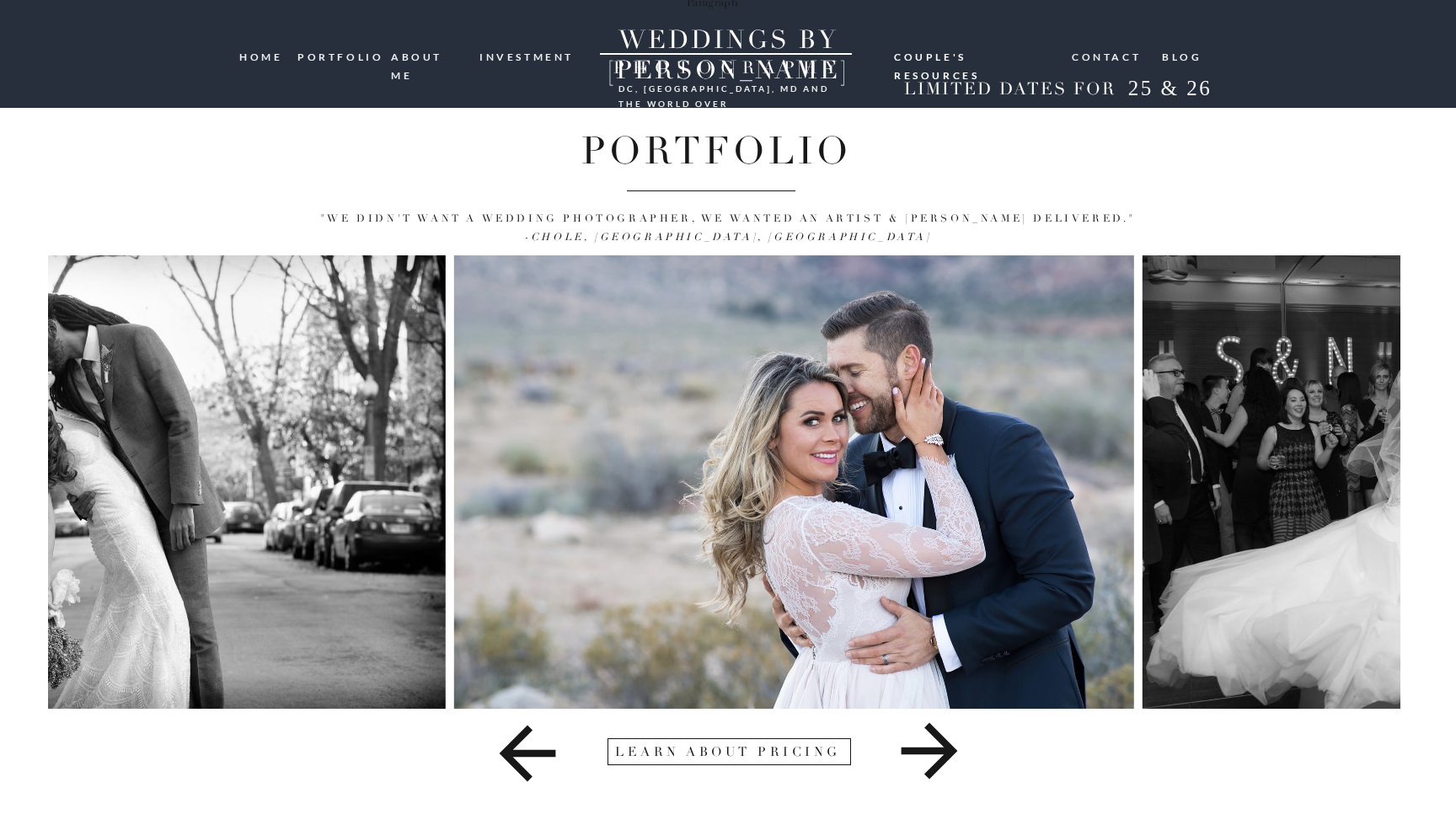
click at [348, 324] on img at bounding box center [106, 482] width 680 height 454
